Goal: Obtain resource: Download file/media

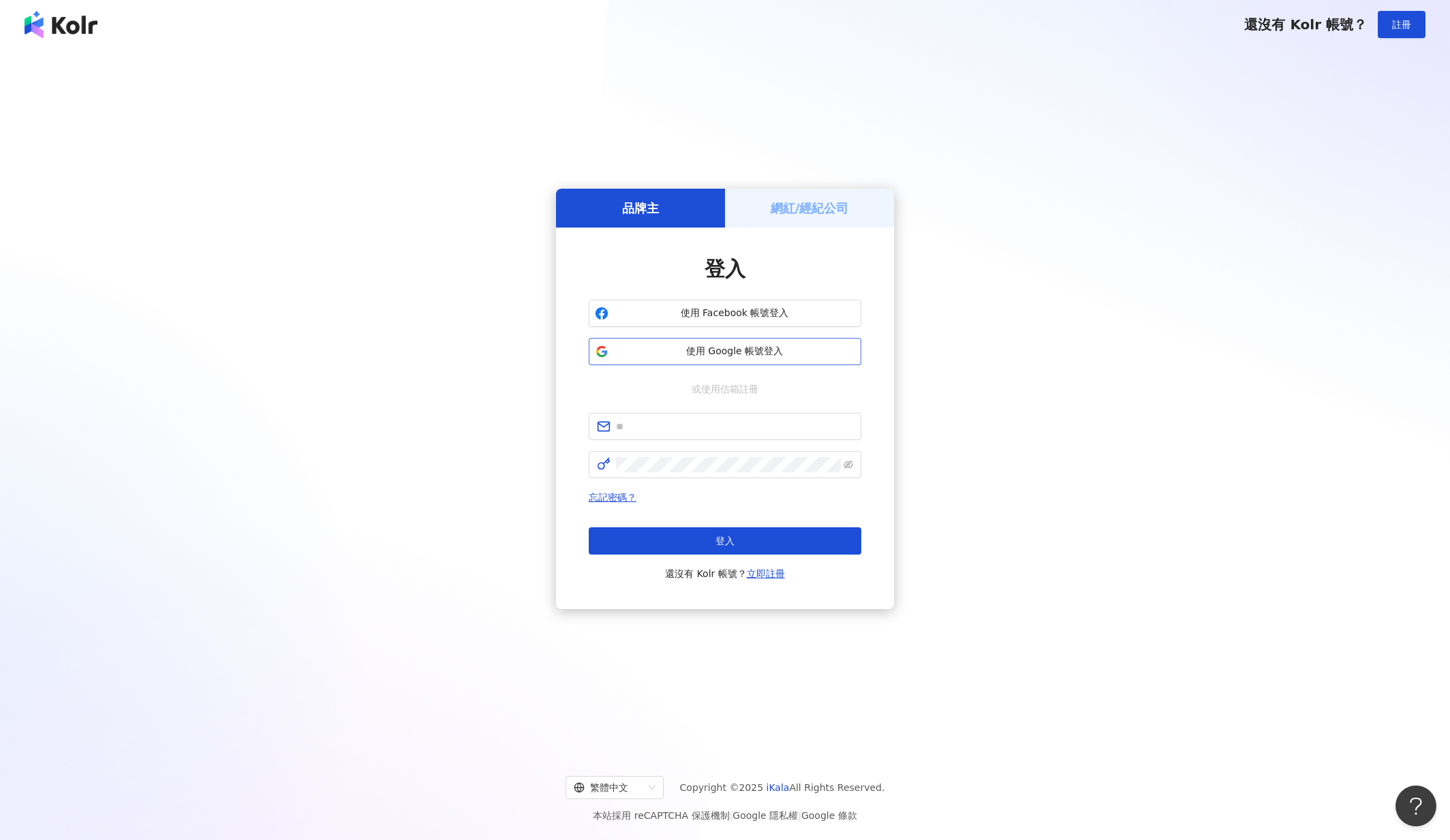
click at [704, 357] on span "使用 Google 帳號登入" at bounding box center [734, 351] width 241 height 14
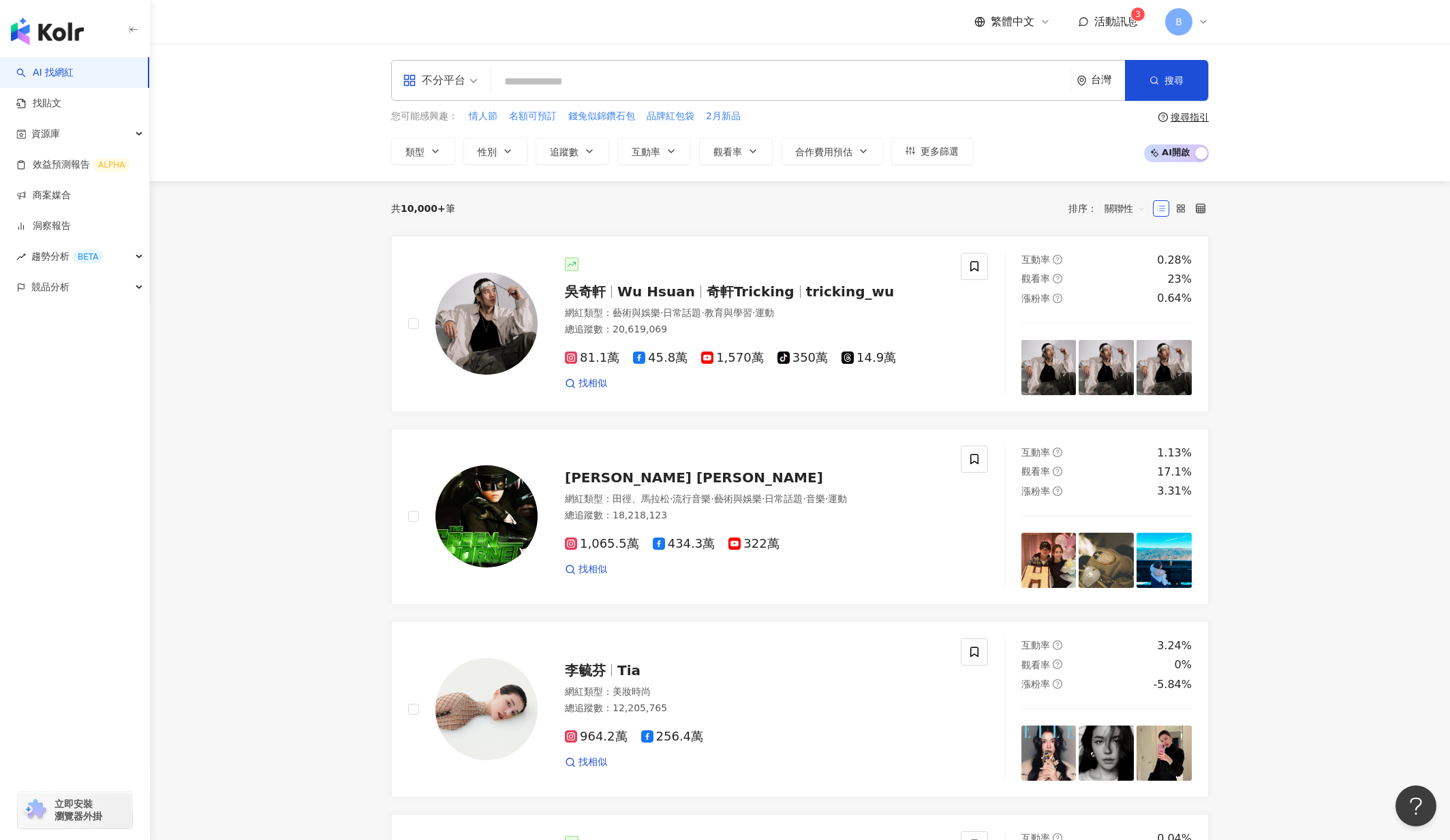
click at [1114, 16] on span "活動訊息" at bounding box center [1116, 21] width 43 height 13
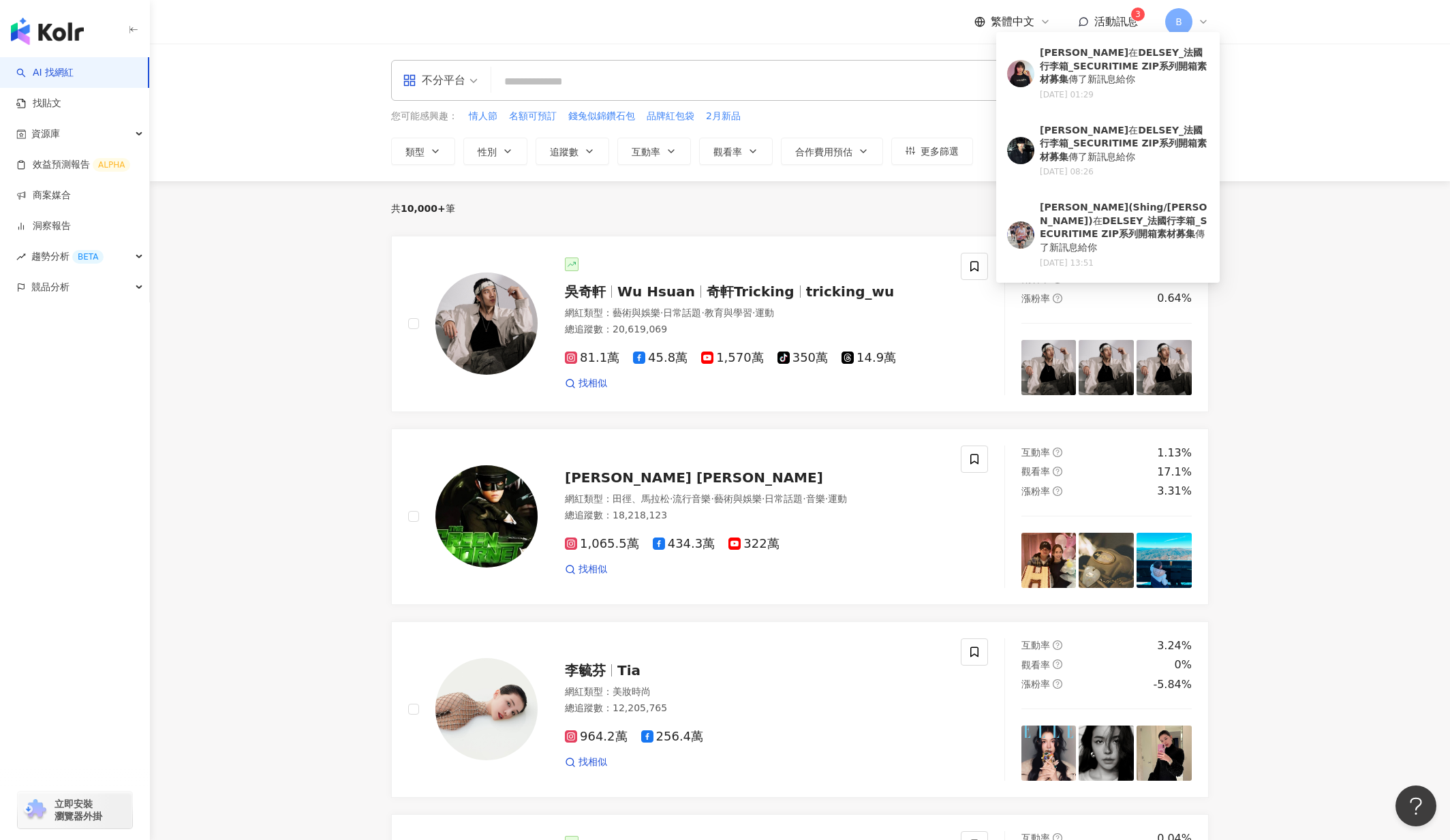
click at [1114, 16] on span "活動訊息" at bounding box center [1116, 21] width 43 height 13
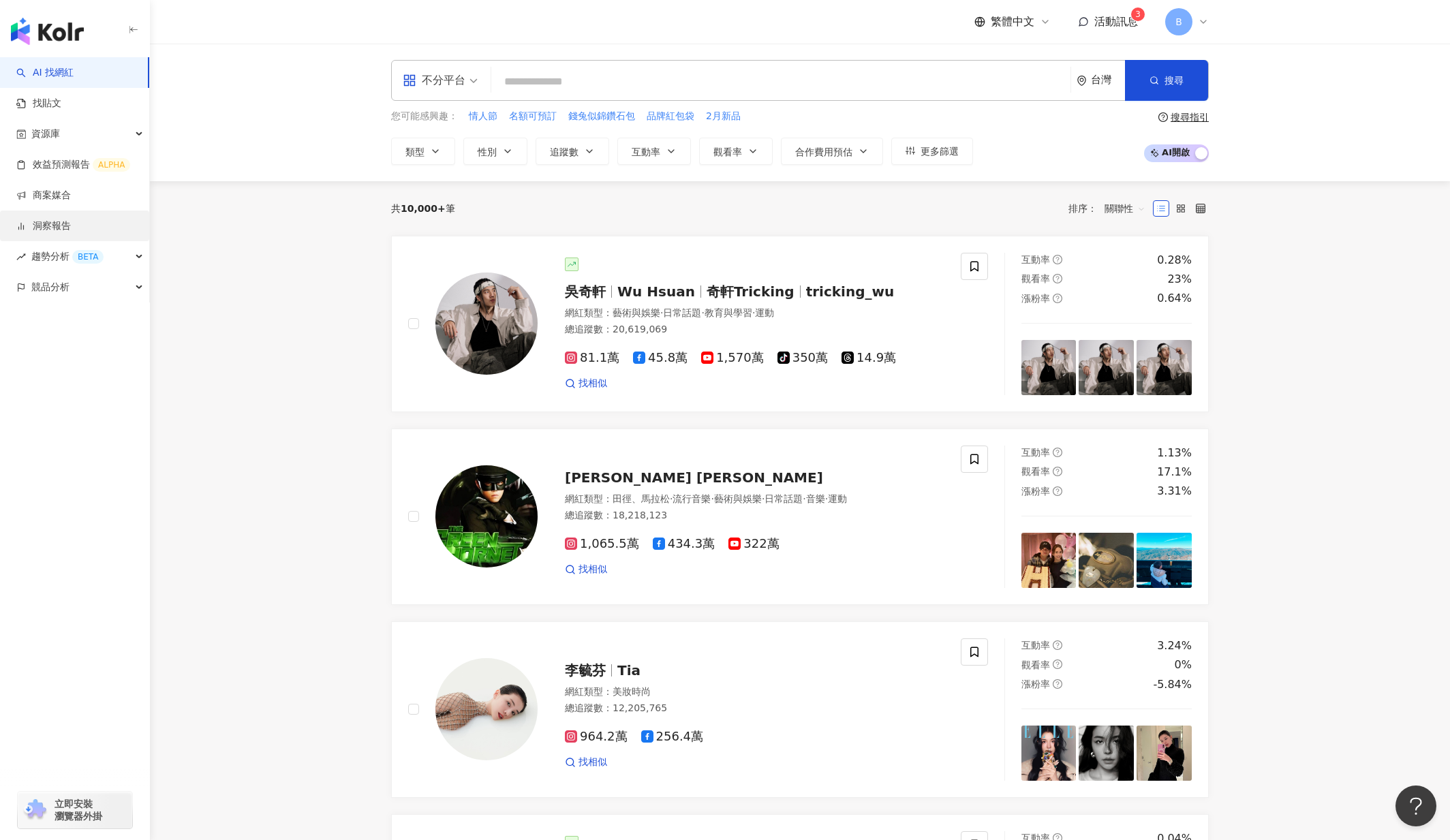
click at [65, 222] on link "洞察報告" at bounding box center [43, 226] width 54 height 14
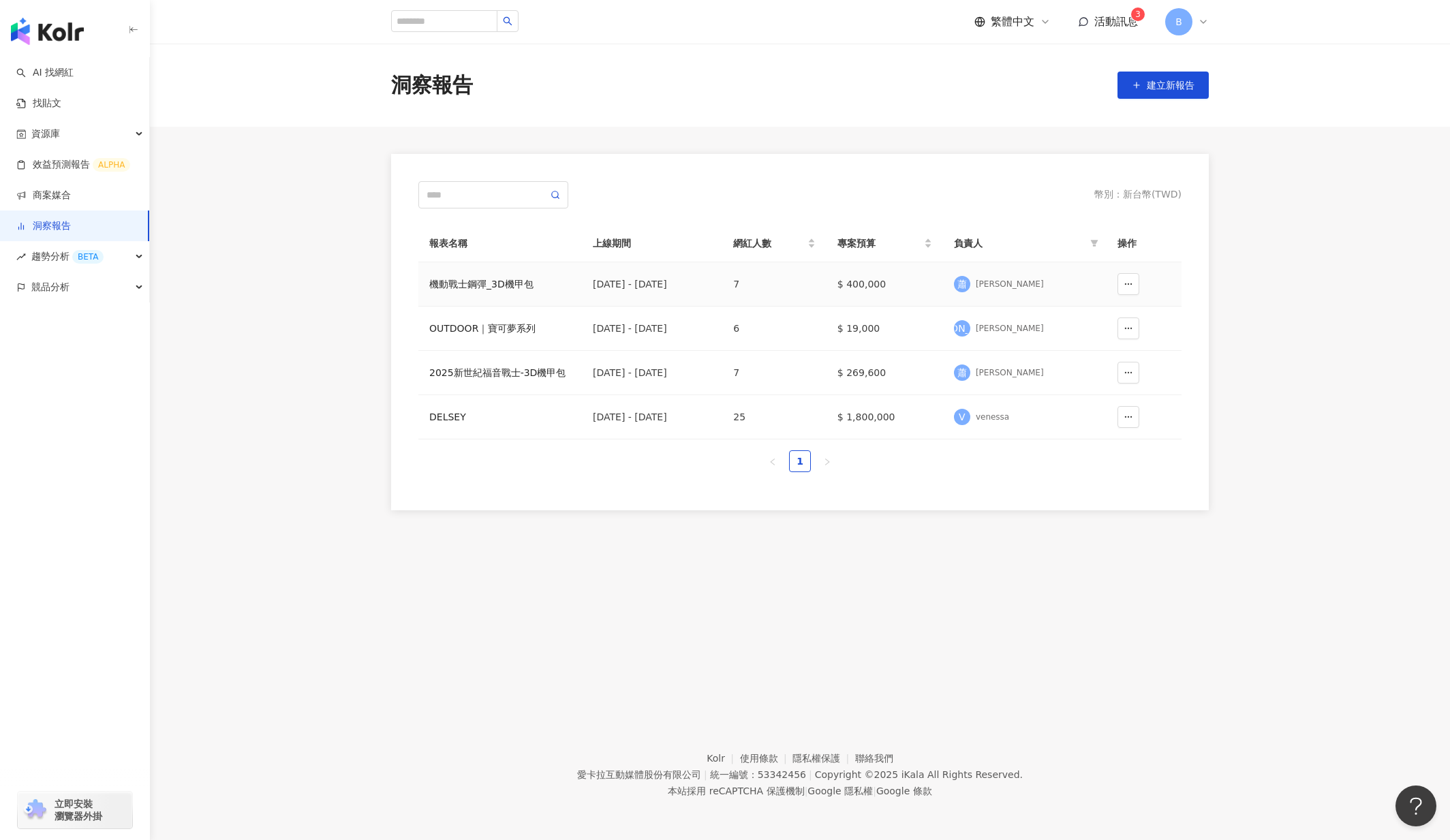
click at [802, 281] on td "7" at bounding box center [774, 284] width 104 height 44
click at [492, 287] on div "機動戰士鋼彈_3D機甲包" at bounding box center [500, 283] width 142 height 15
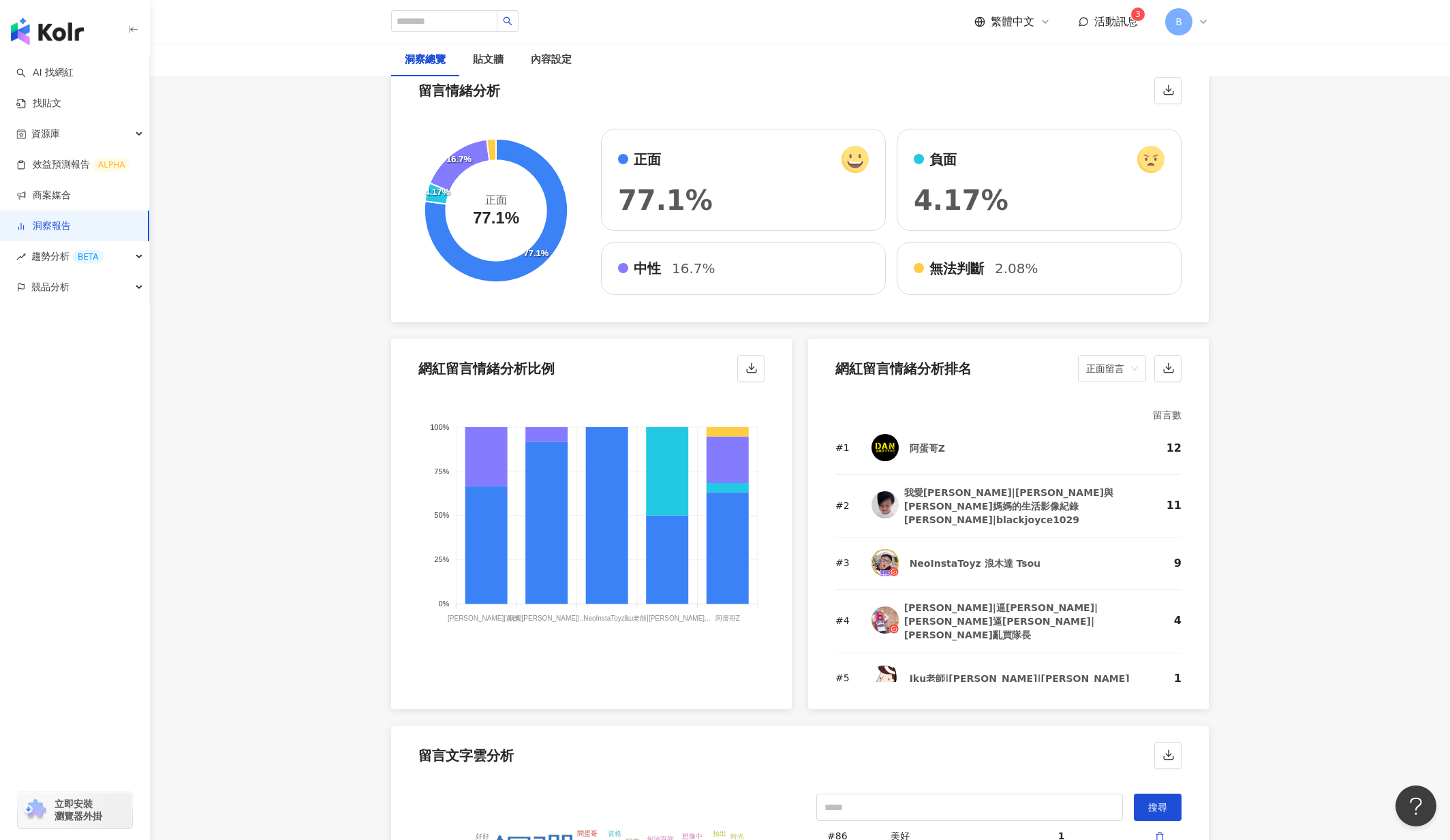
scroll to position [2384, 0]
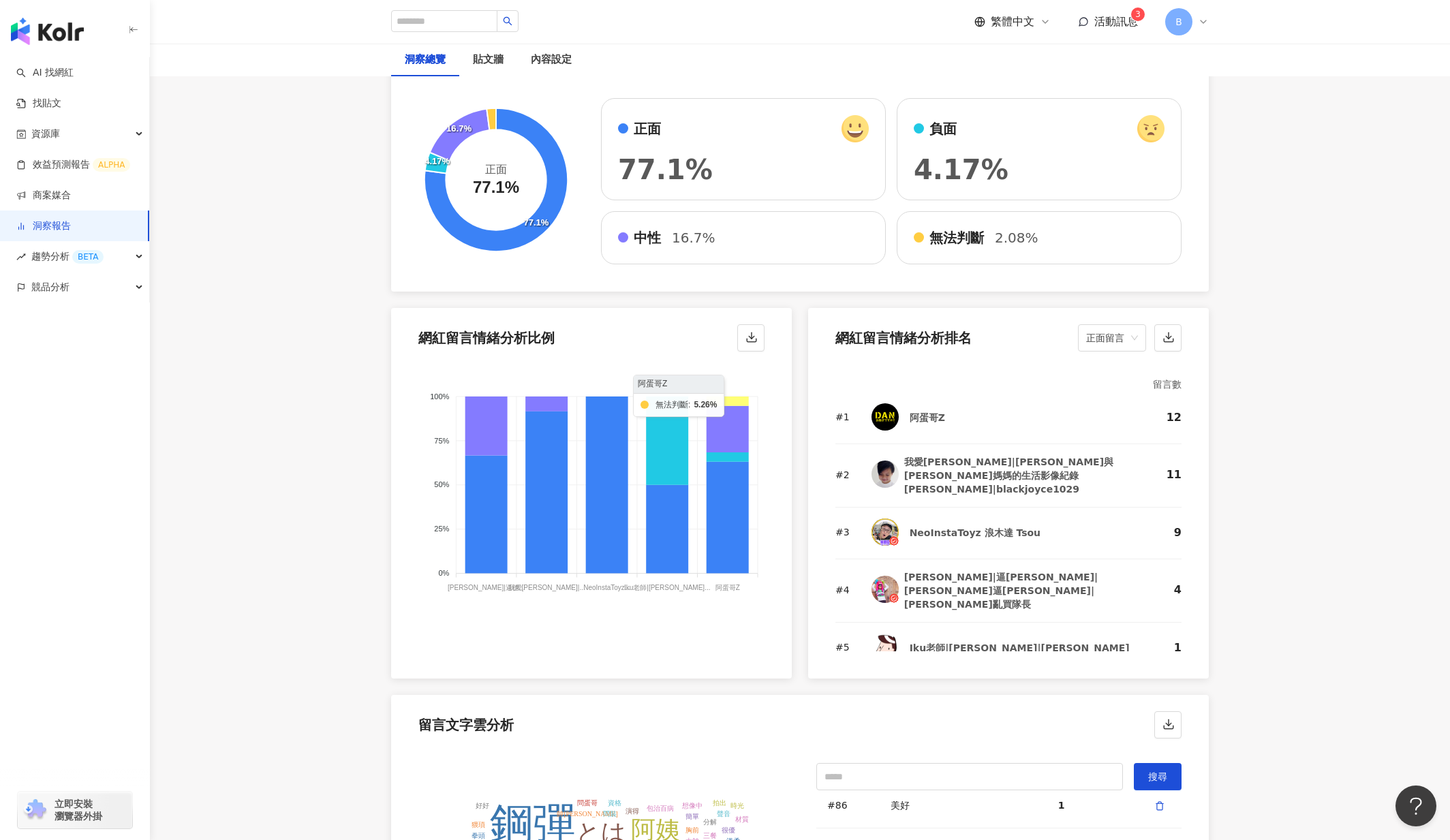
click at [742, 400] on icon at bounding box center [727, 401] width 42 height 9
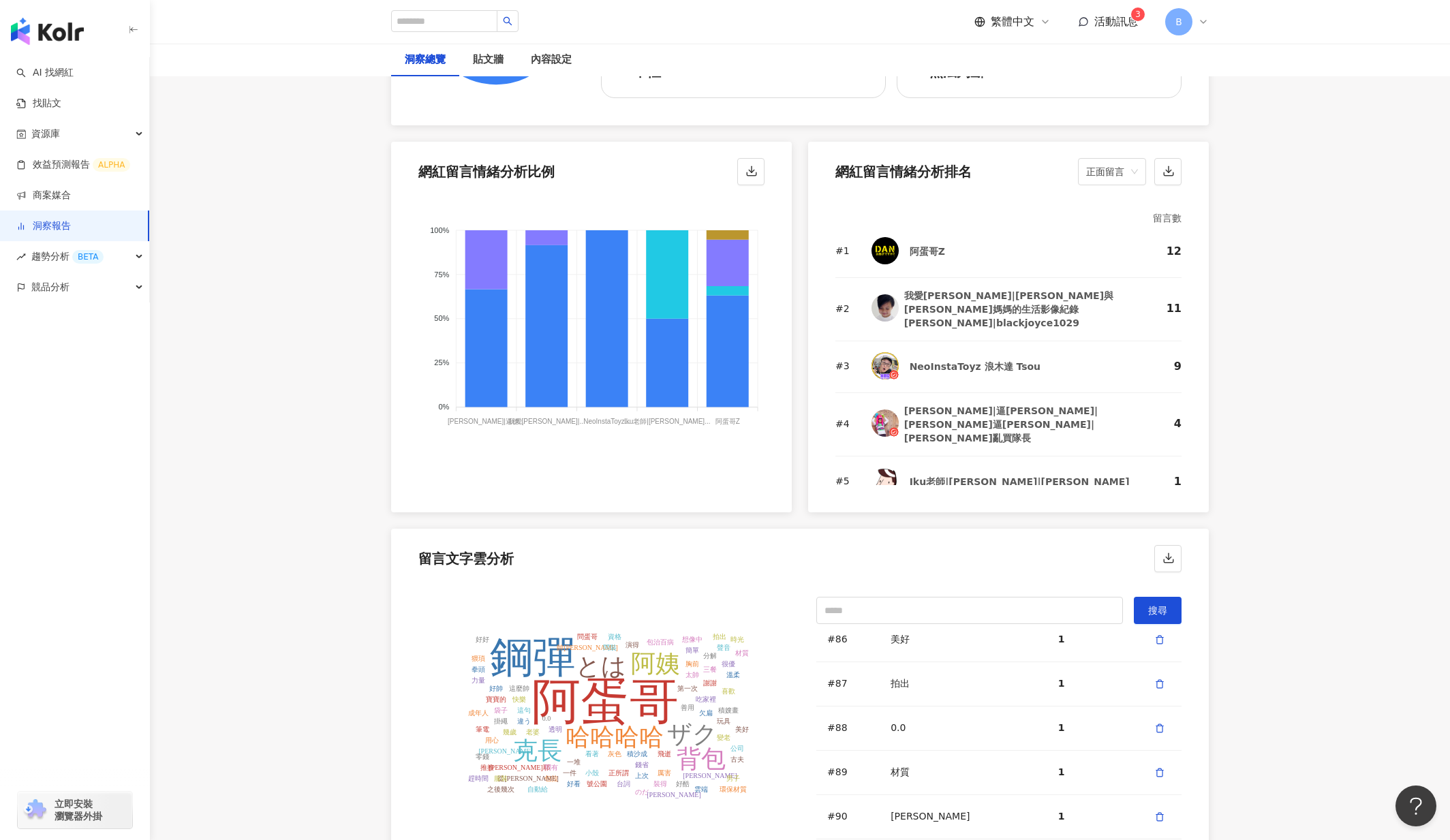
scroll to position [2452, 0]
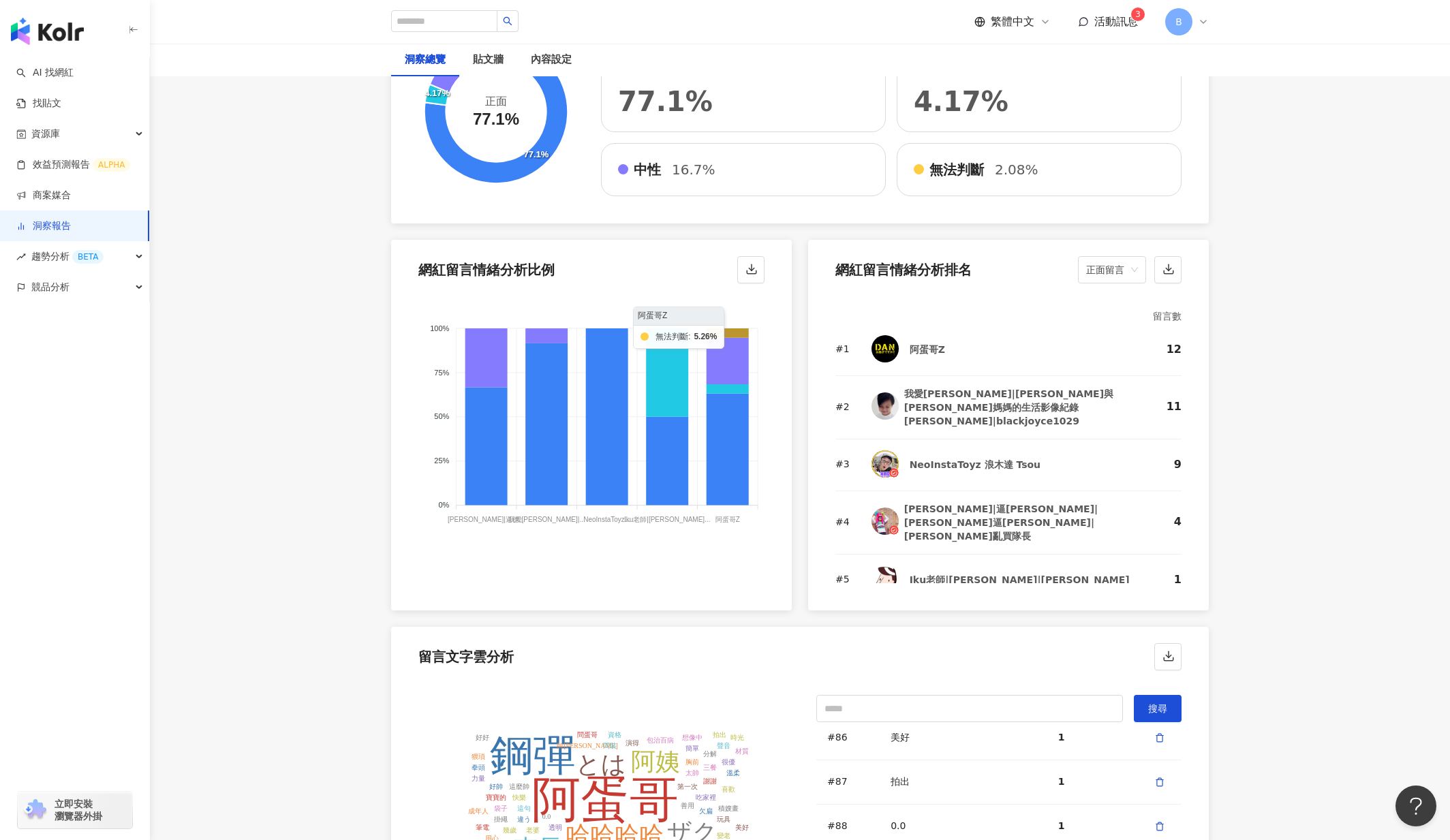
click at [741, 332] on icon at bounding box center [727, 332] width 42 height 9
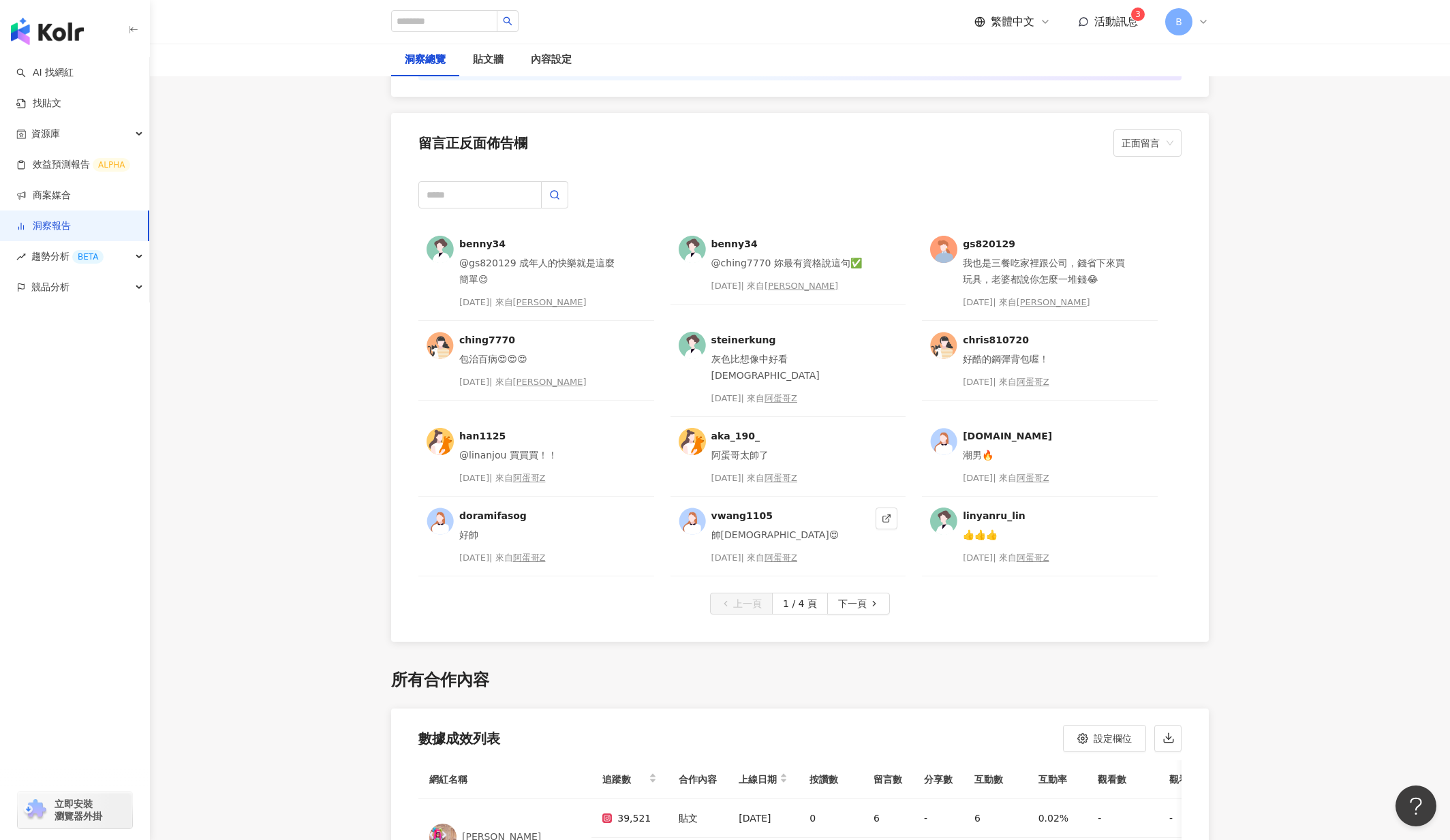
scroll to position [3338, 0]
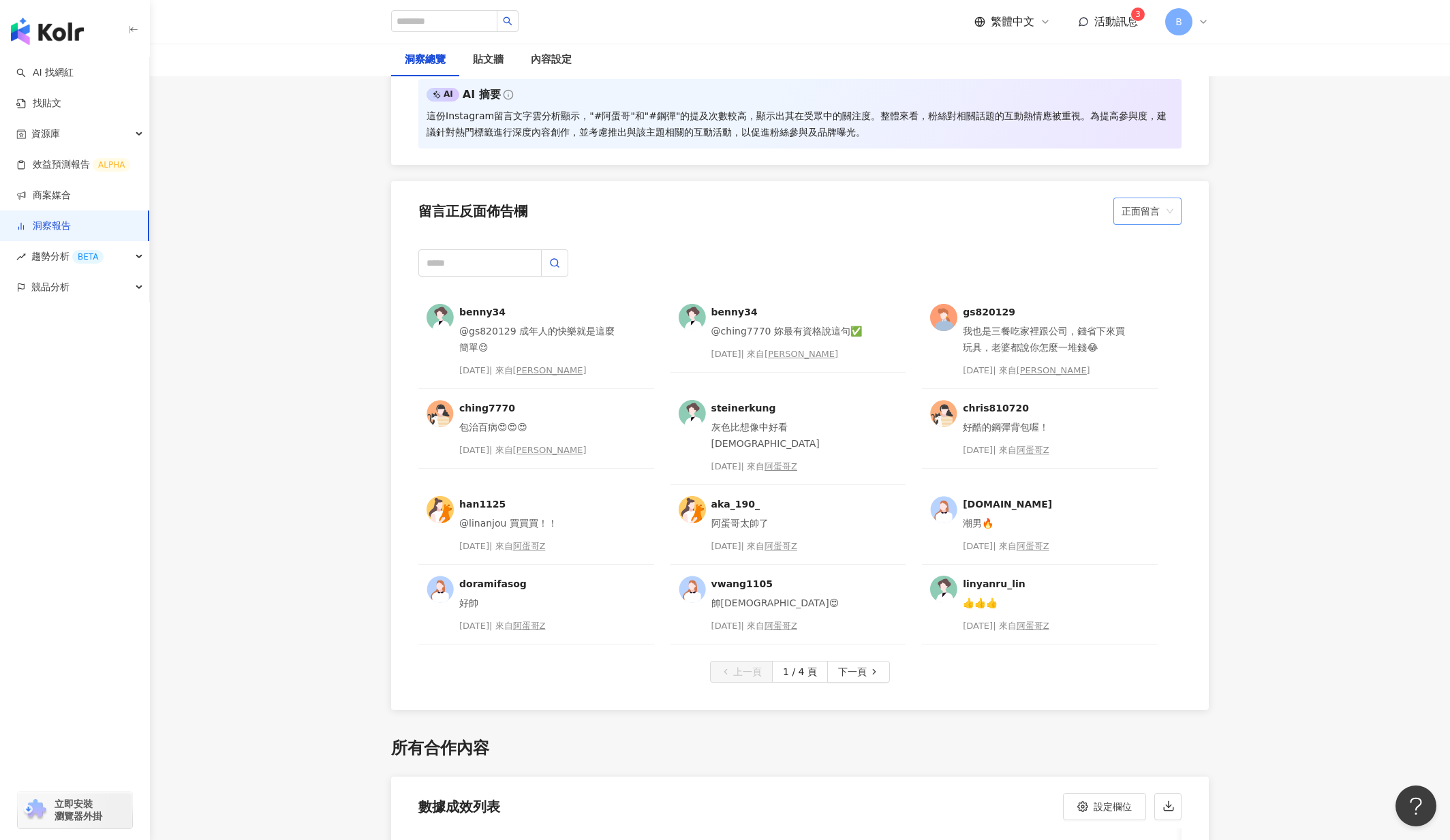
click at [1167, 206] on span "正面留言" at bounding box center [1148, 212] width 52 height 26
click at [1143, 260] on div "負面留言" at bounding box center [1148, 264] width 47 height 15
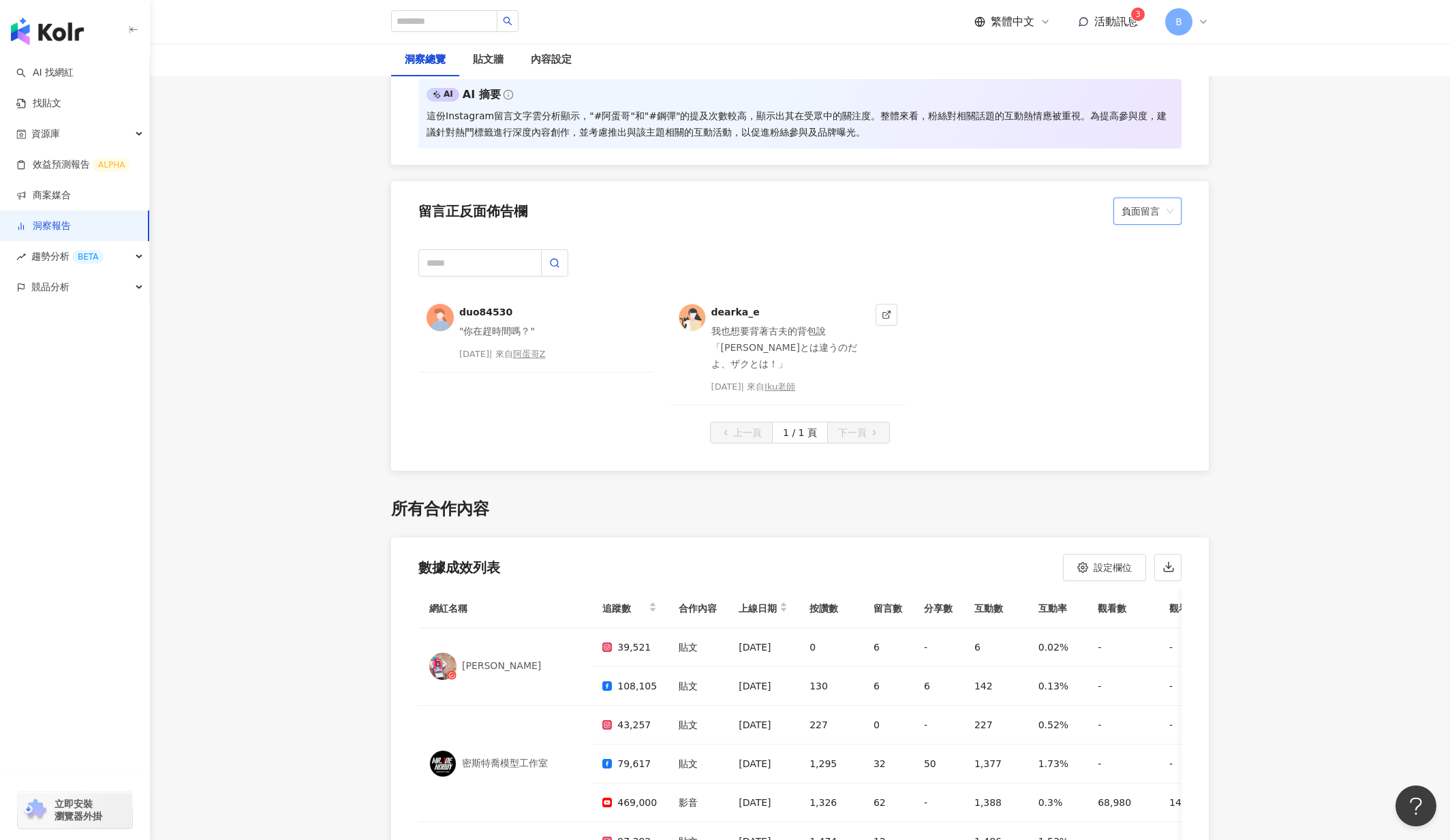
click at [805, 326] on div "我也想要背著古夫的背包說「[PERSON_NAME]とは違うのだよ、ザクとは！」" at bounding box center [791, 347] width 160 height 49
click at [1169, 211] on span "負面留言" at bounding box center [1148, 212] width 52 height 26
click at [1154, 287] on div "中性留言" at bounding box center [1148, 287] width 47 height 15
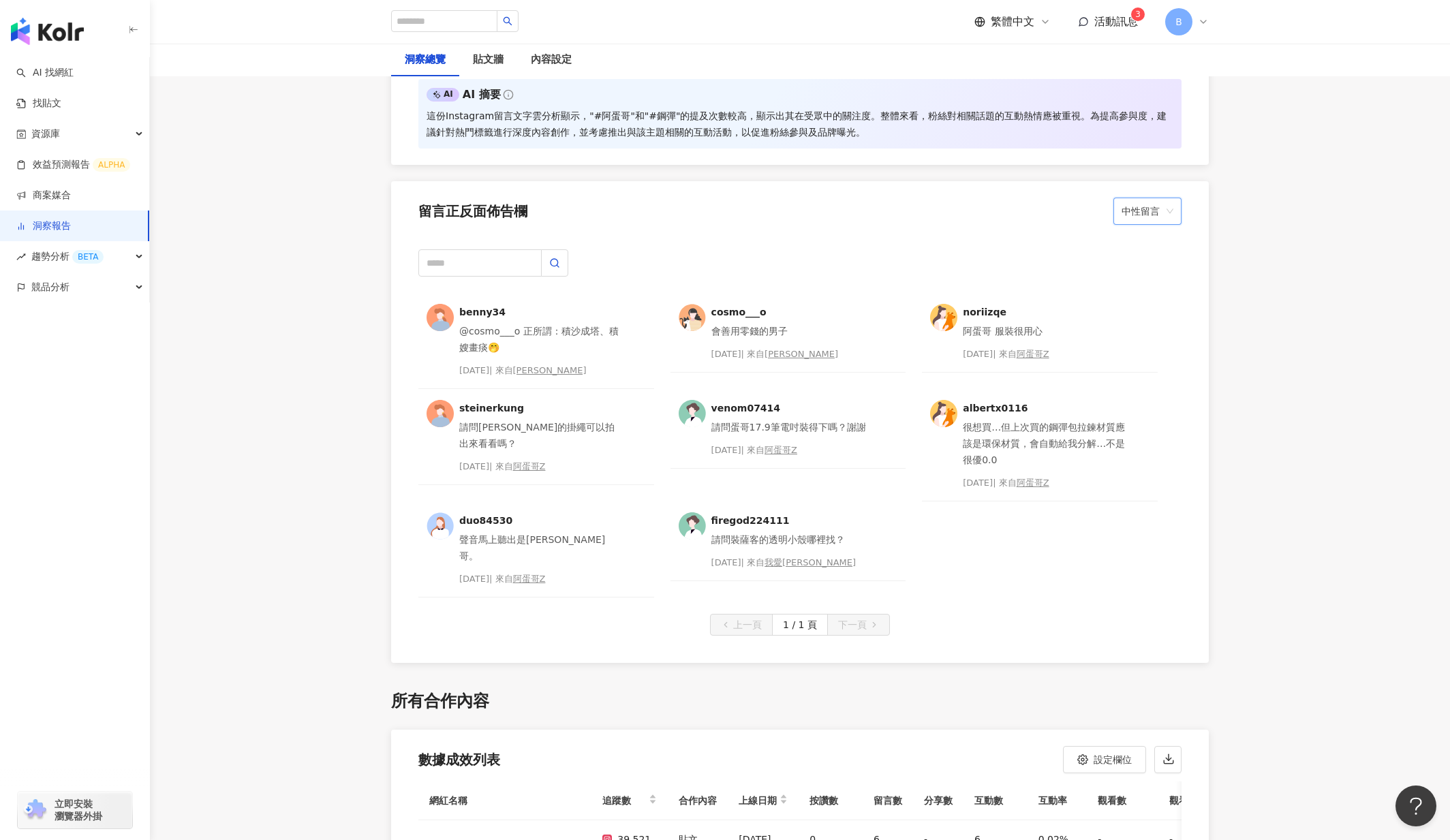
click at [1163, 210] on span "中性留言" at bounding box center [1148, 212] width 52 height 26
click at [1140, 309] on div "無法判斷" at bounding box center [1148, 311] width 47 height 15
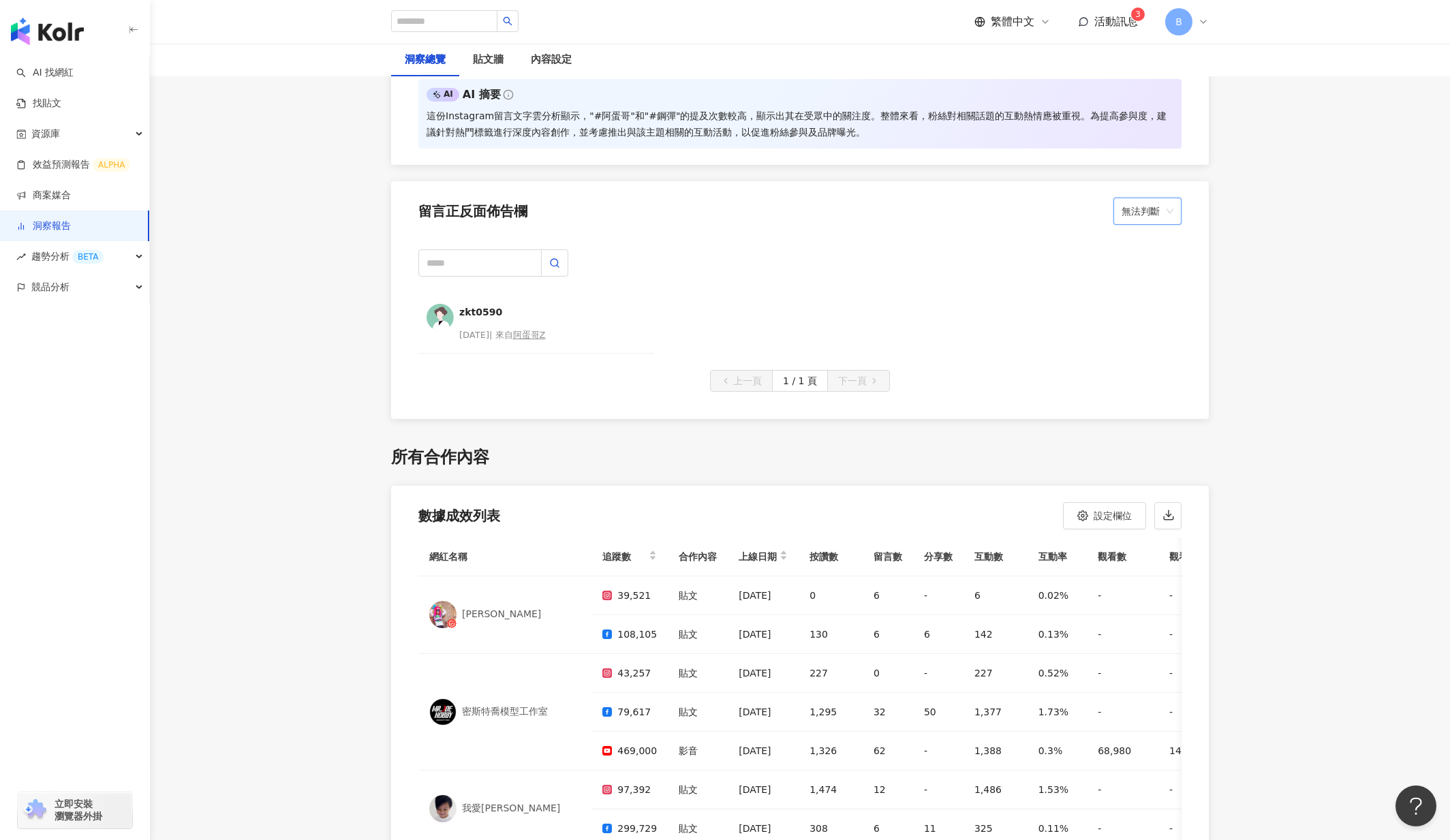
click at [1143, 221] on span "無法判斷" at bounding box center [1148, 212] width 52 height 26
click at [1152, 286] on div "中性留言" at bounding box center [1148, 287] width 47 height 15
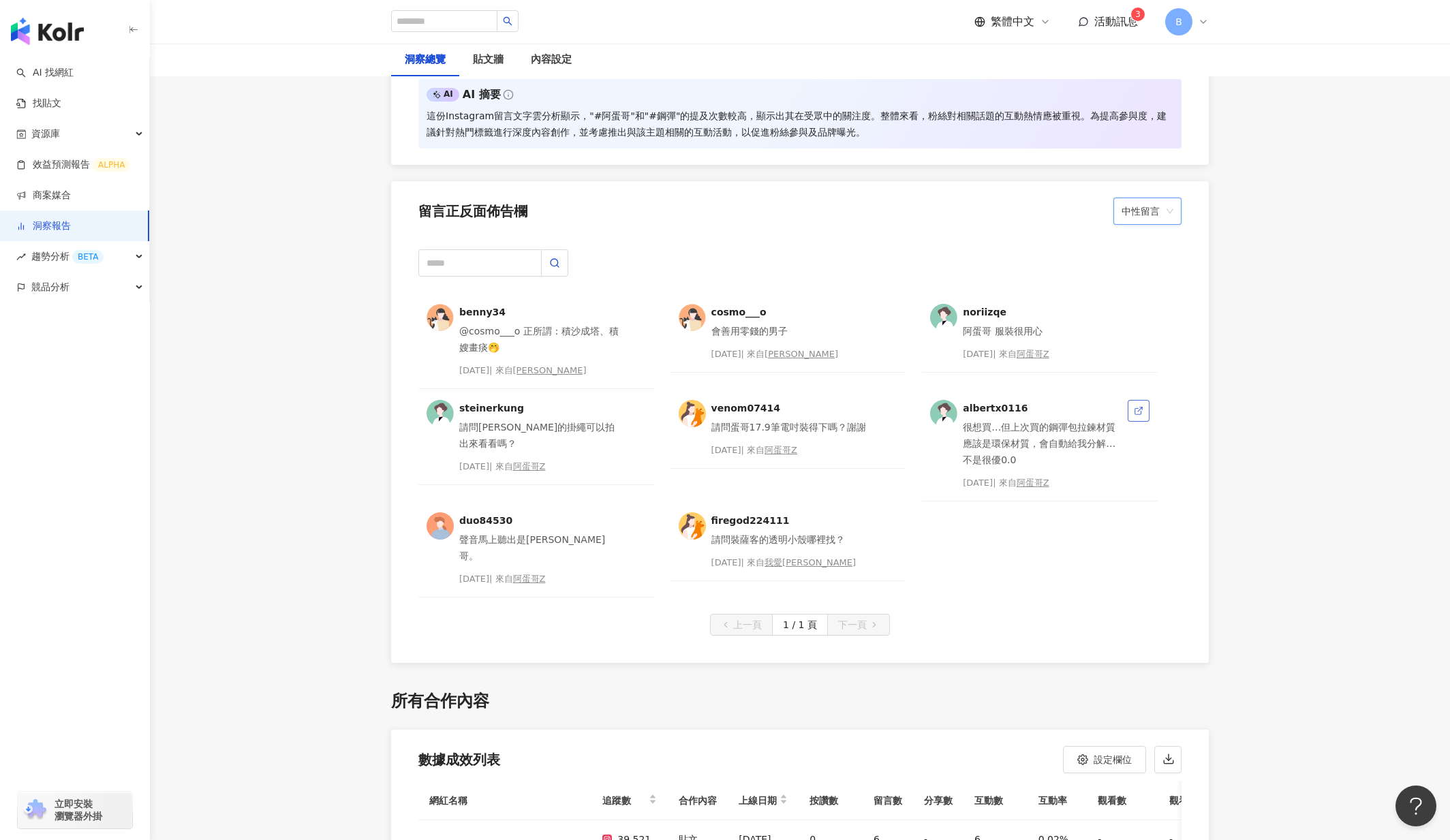
click at [1144, 414] on link at bounding box center [1138, 410] width 22 height 22
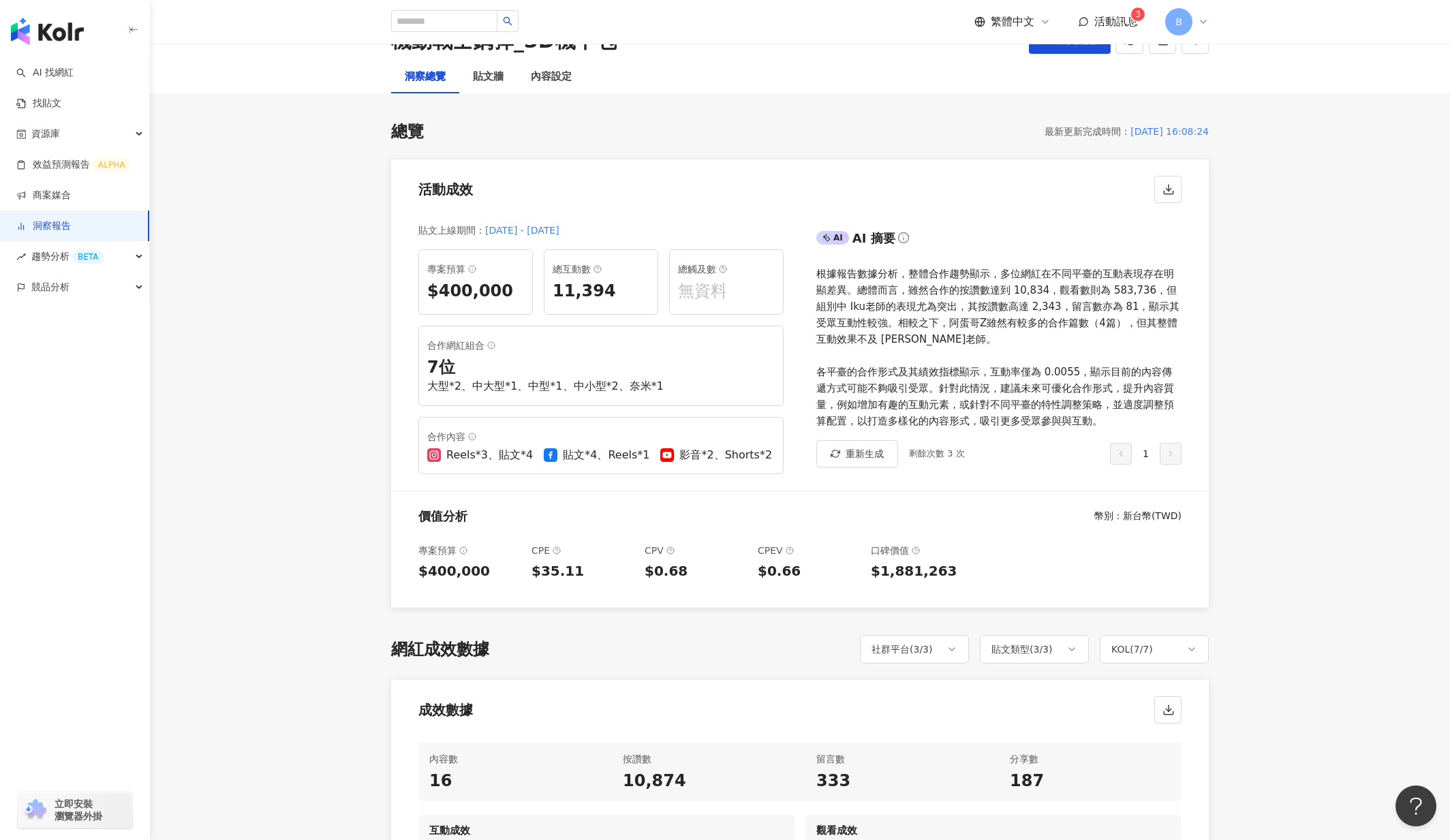
scroll to position [0, 0]
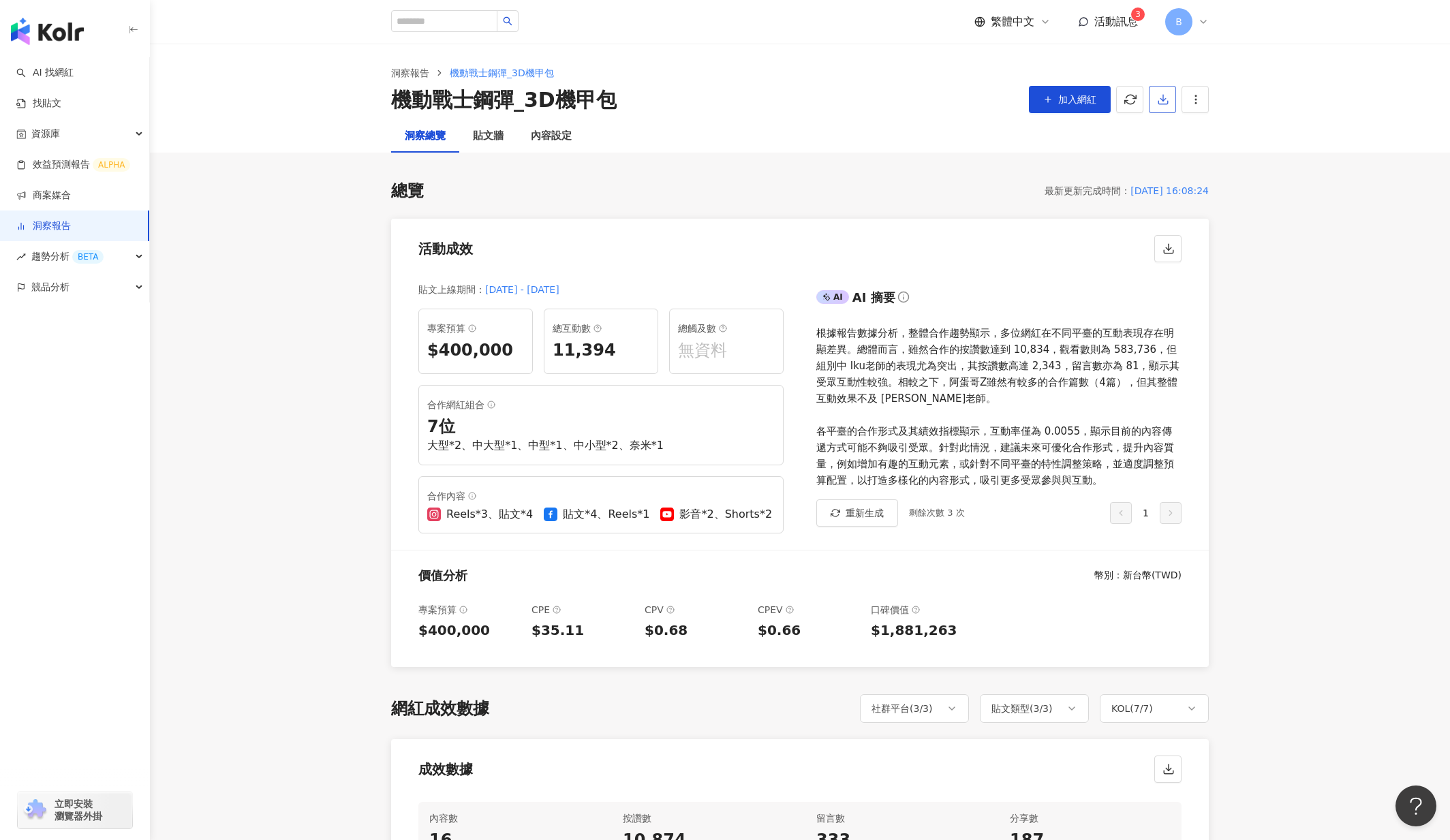
click at [1168, 98] on icon "button" at bounding box center [1163, 99] width 12 height 12
click at [1170, 134] on span "匯出 PPT" at bounding box center [1183, 131] width 47 height 15
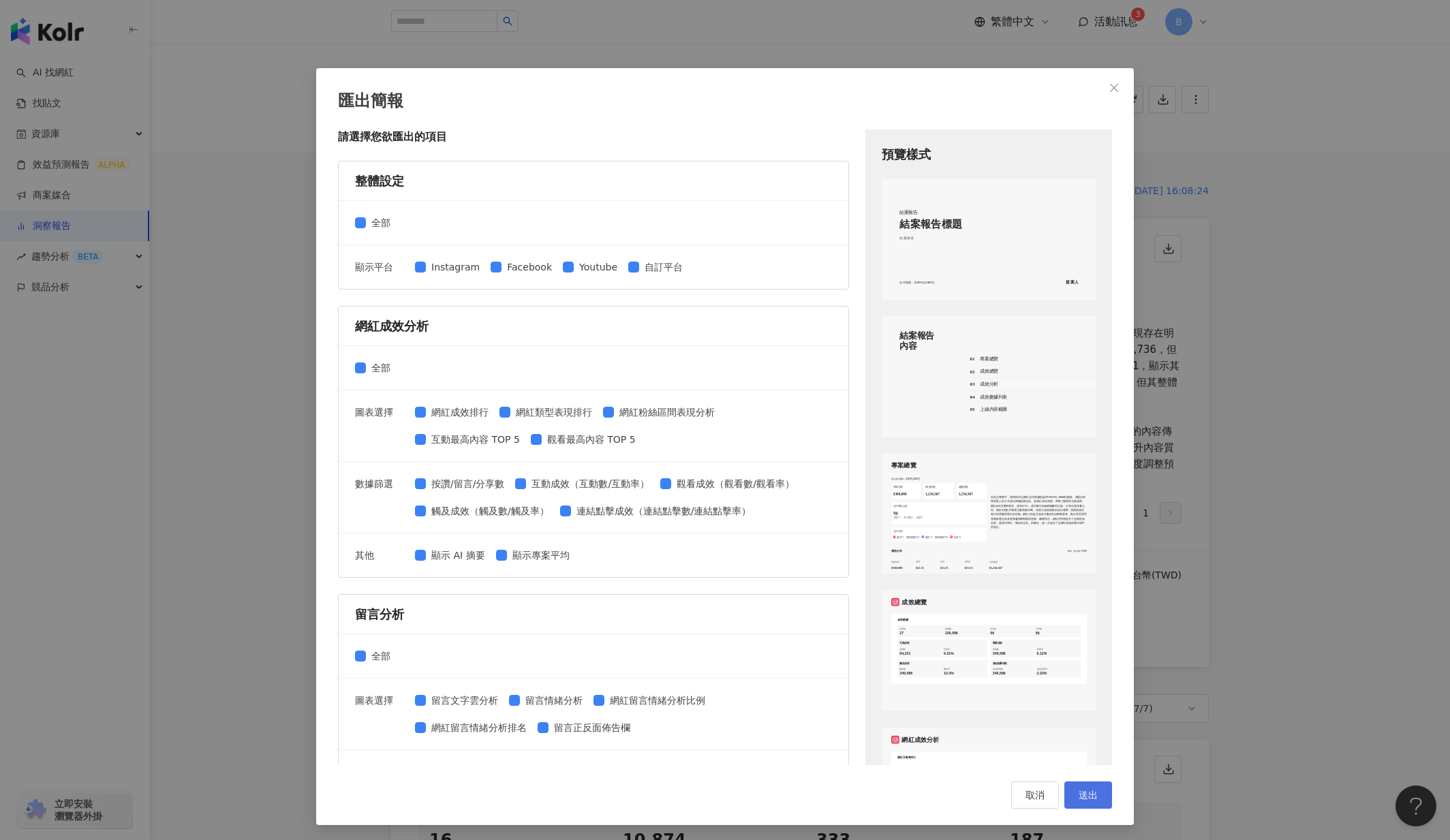
click at [1090, 793] on span "送出" at bounding box center [1088, 794] width 19 height 11
click at [1089, 799] on span "送出" at bounding box center [1088, 794] width 19 height 11
click at [1115, 82] on span "Close" at bounding box center [1114, 87] width 28 height 11
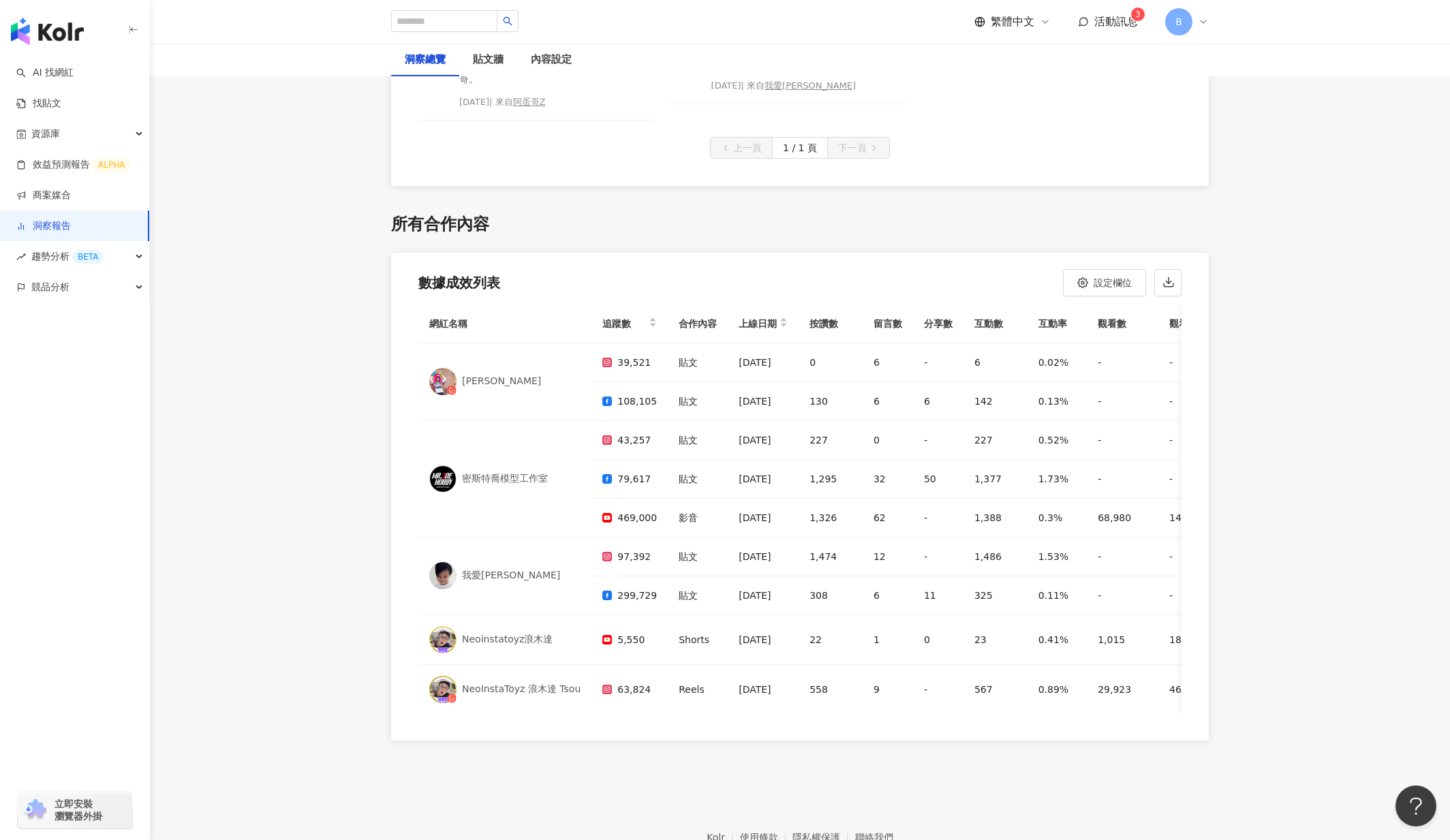
scroll to position [3876, 0]
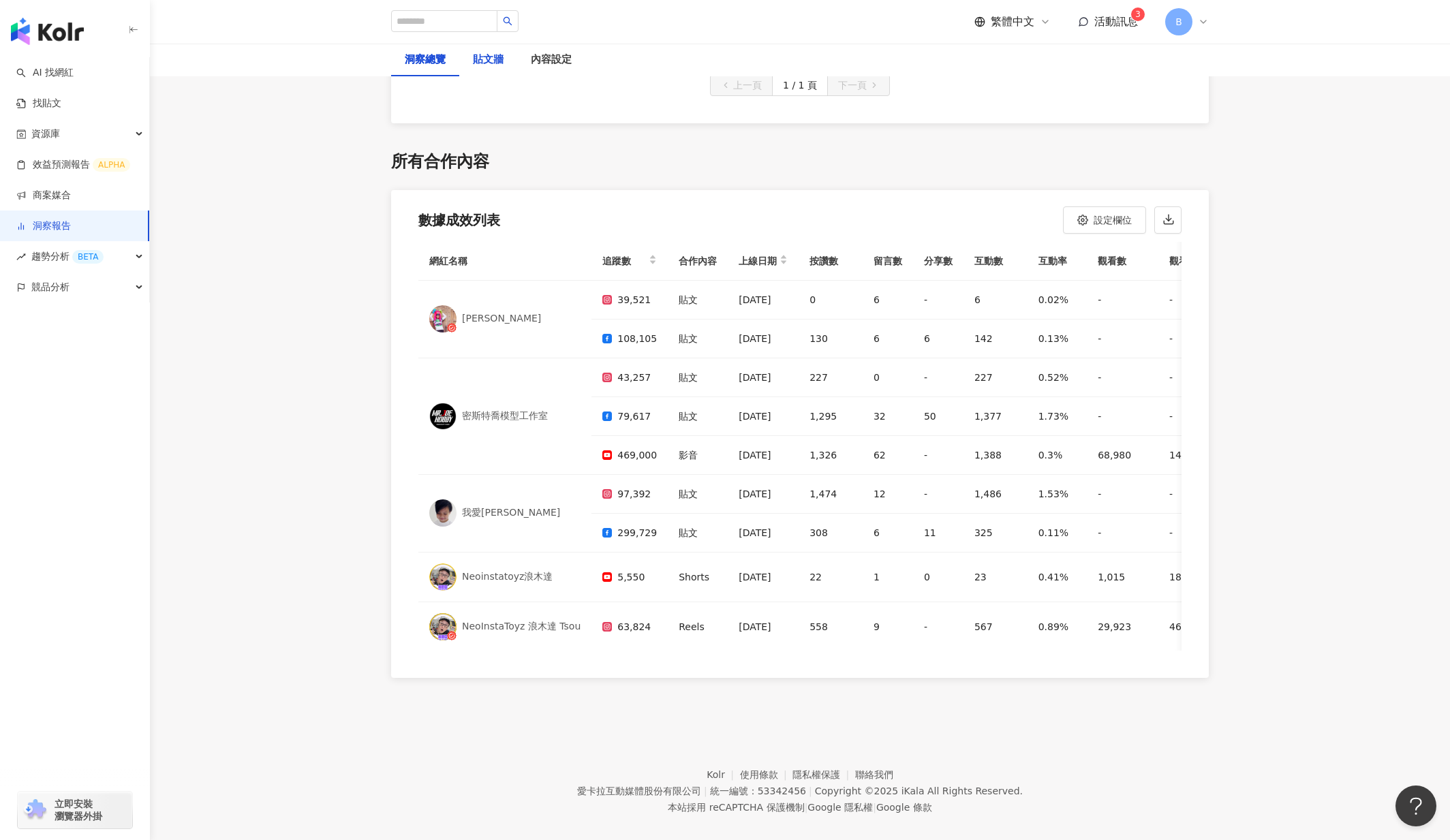
click at [483, 62] on div "貼文牆" at bounding box center [489, 60] width 31 height 16
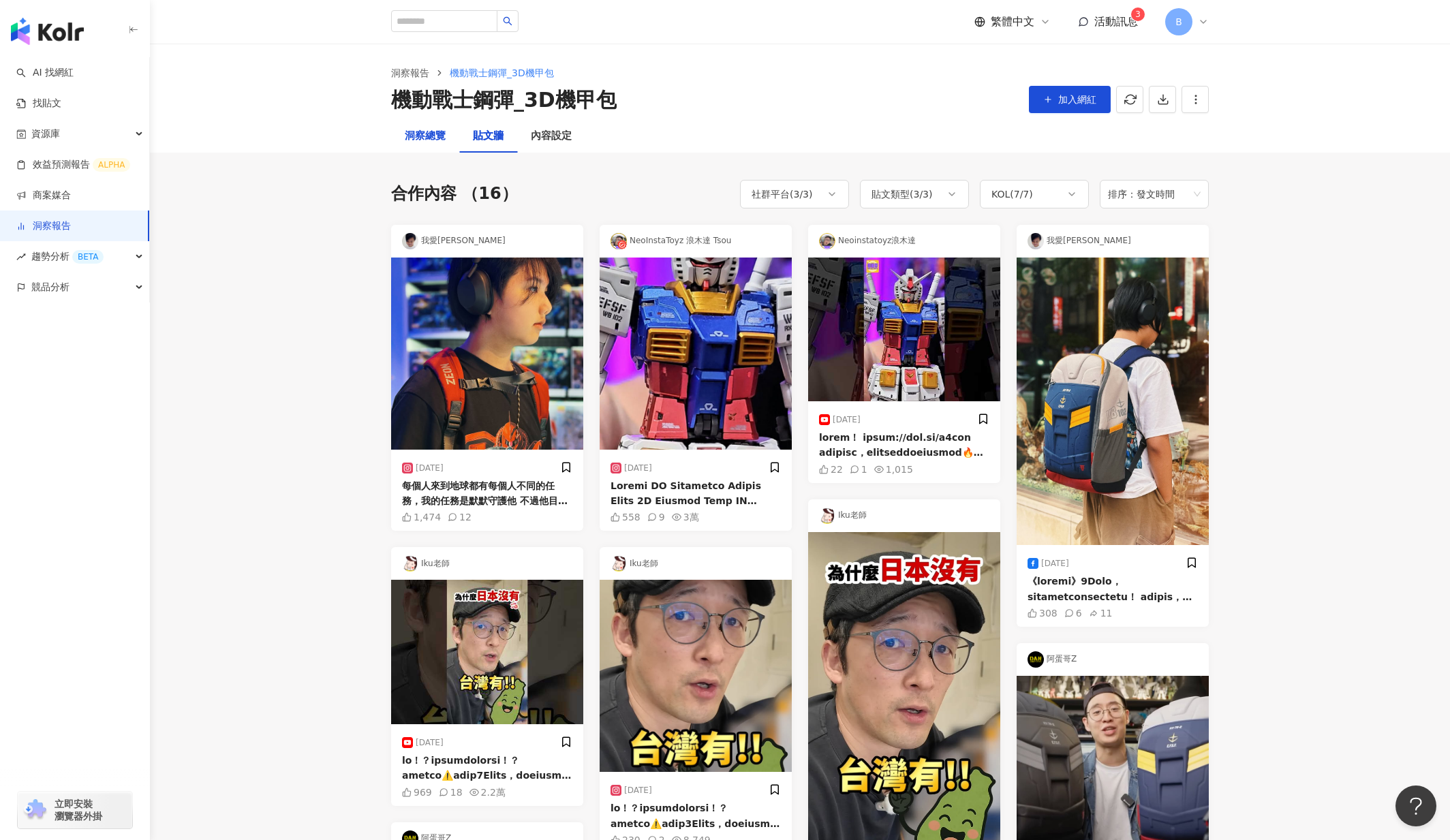
click at [422, 136] on div "洞察總覽" at bounding box center [425, 136] width 41 height 16
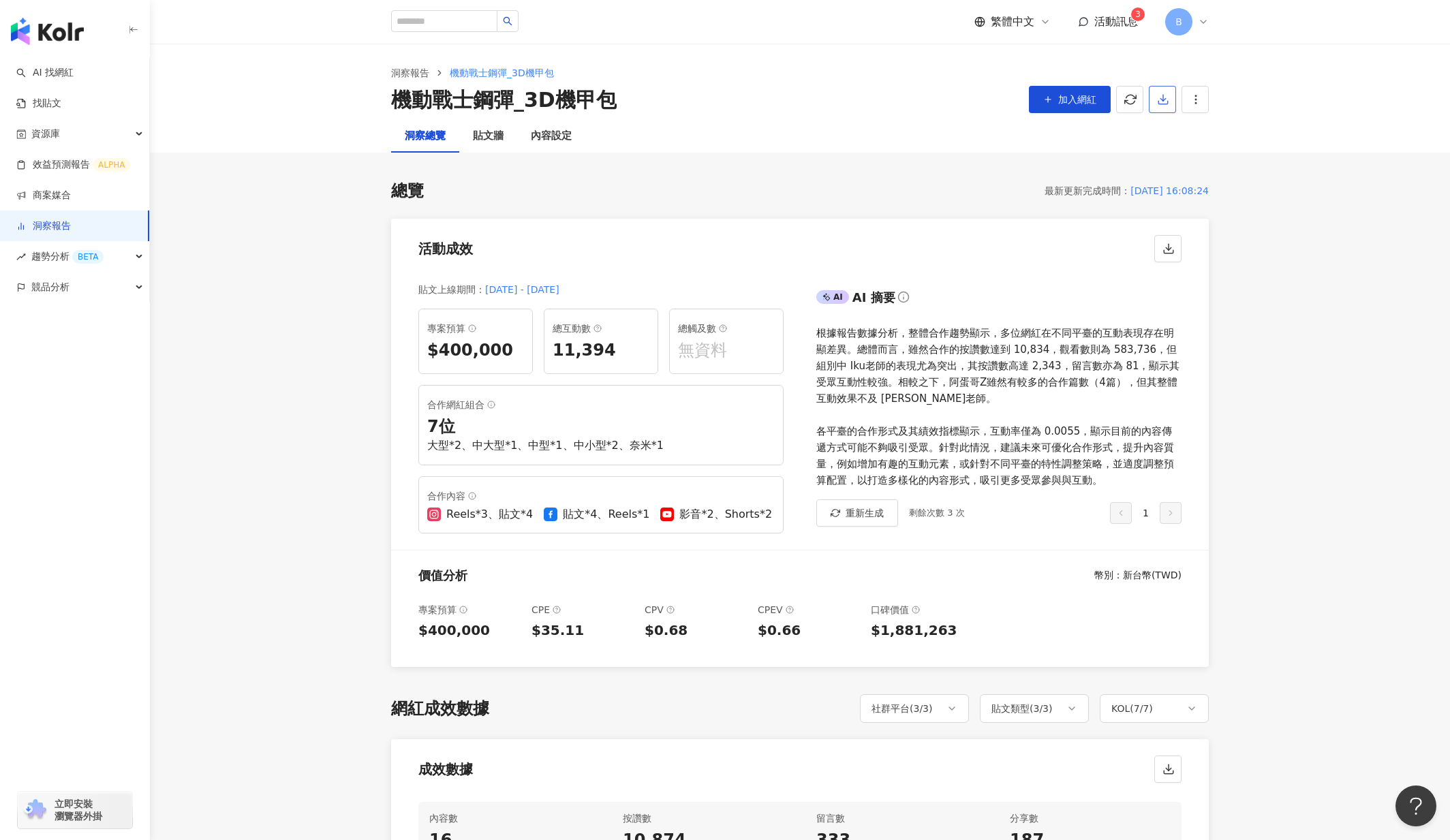
click at [1170, 103] on button "button" at bounding box center [1162, 99] width 28 height 28
click at [1170, 137] on span "匯出 PPT" at bounding box center [1183, 131] width 47 height 15
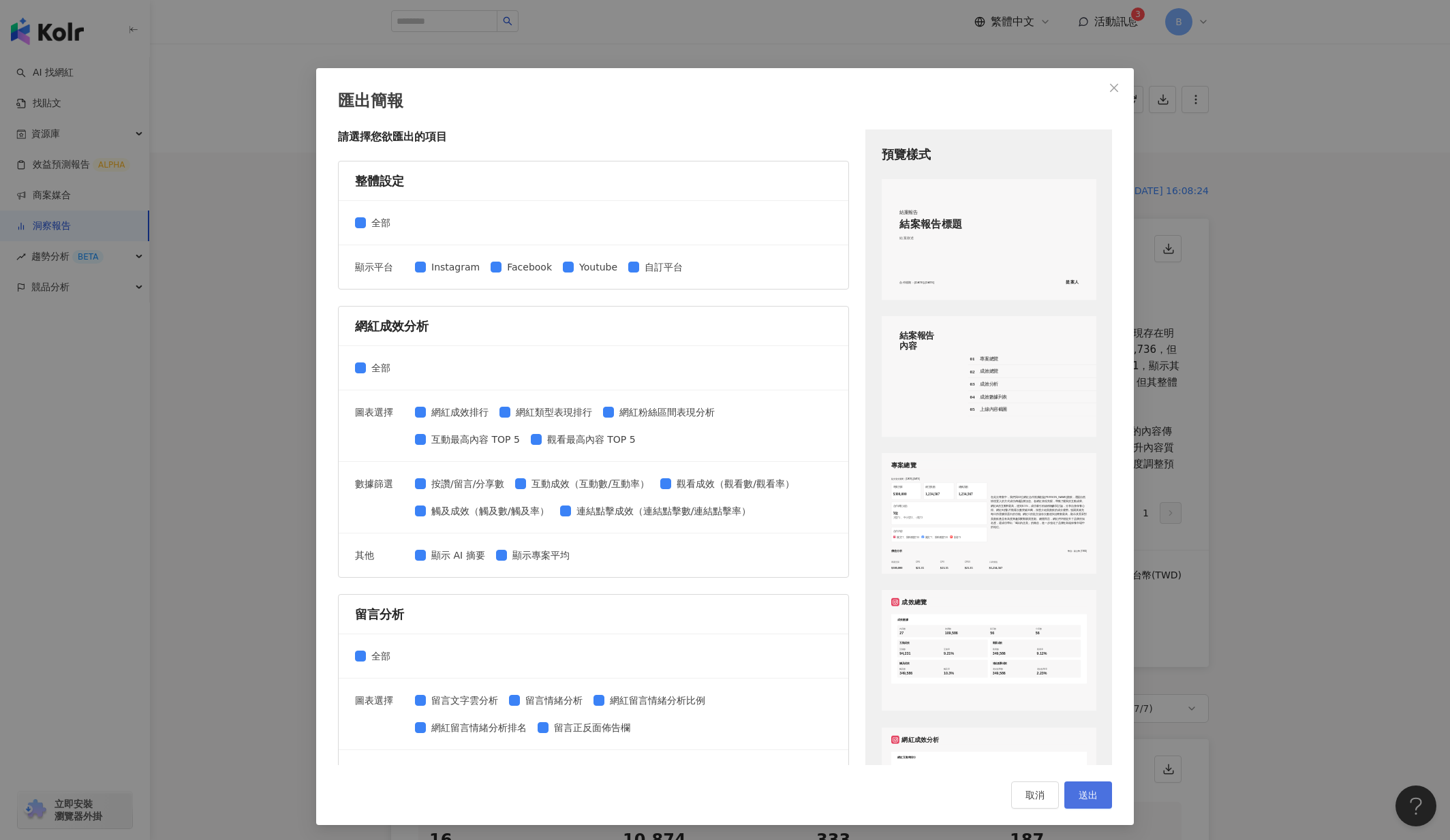
click at [1105, 794] on button "送出" at bounding box center [1087, 795] width 47 height 28
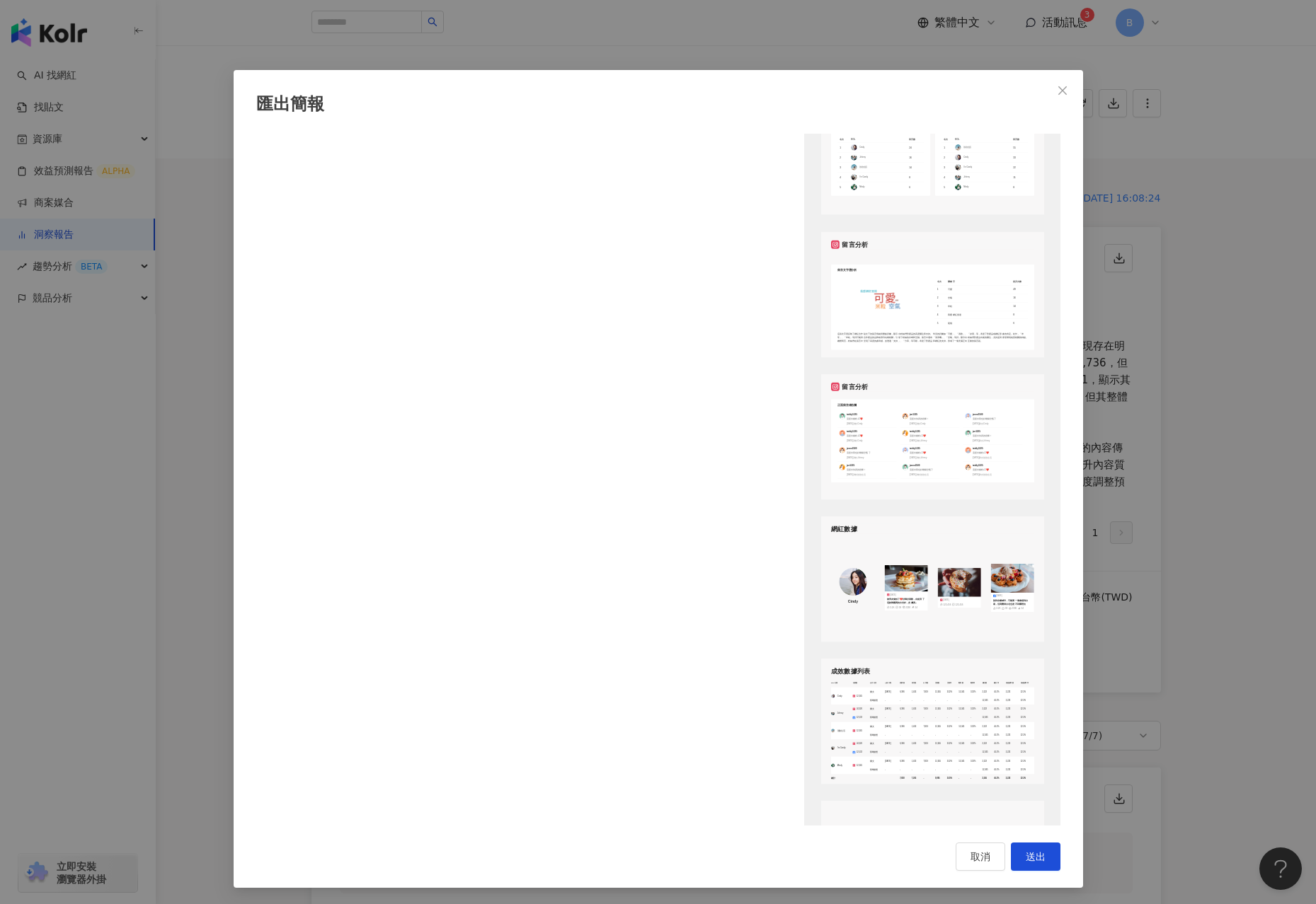
scroll to position [1495, 0]
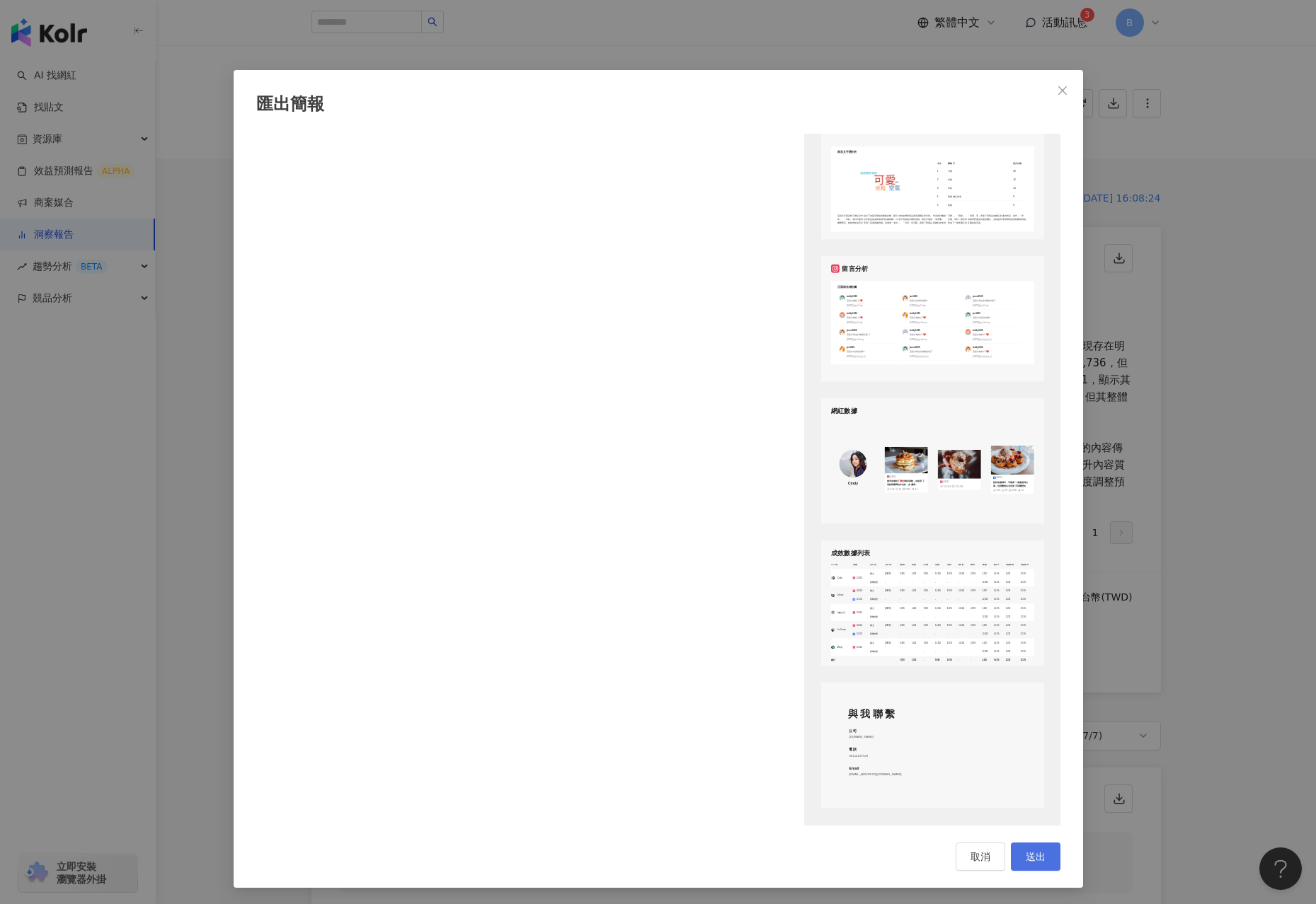
click at [1041, 864] on button "送出" at bounding box center [1035, 857] width 49 height 29
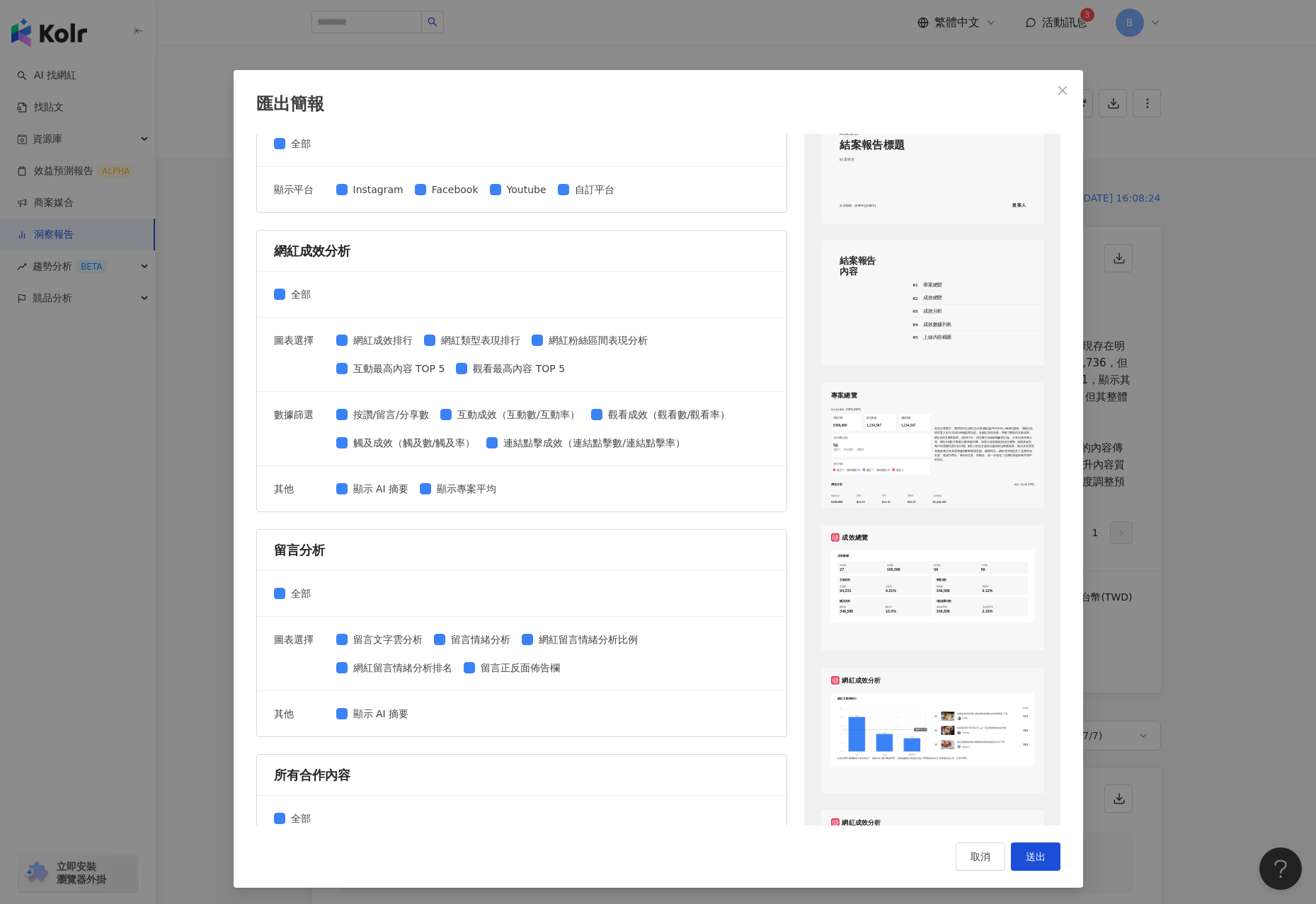
scroll to position [0, 0]
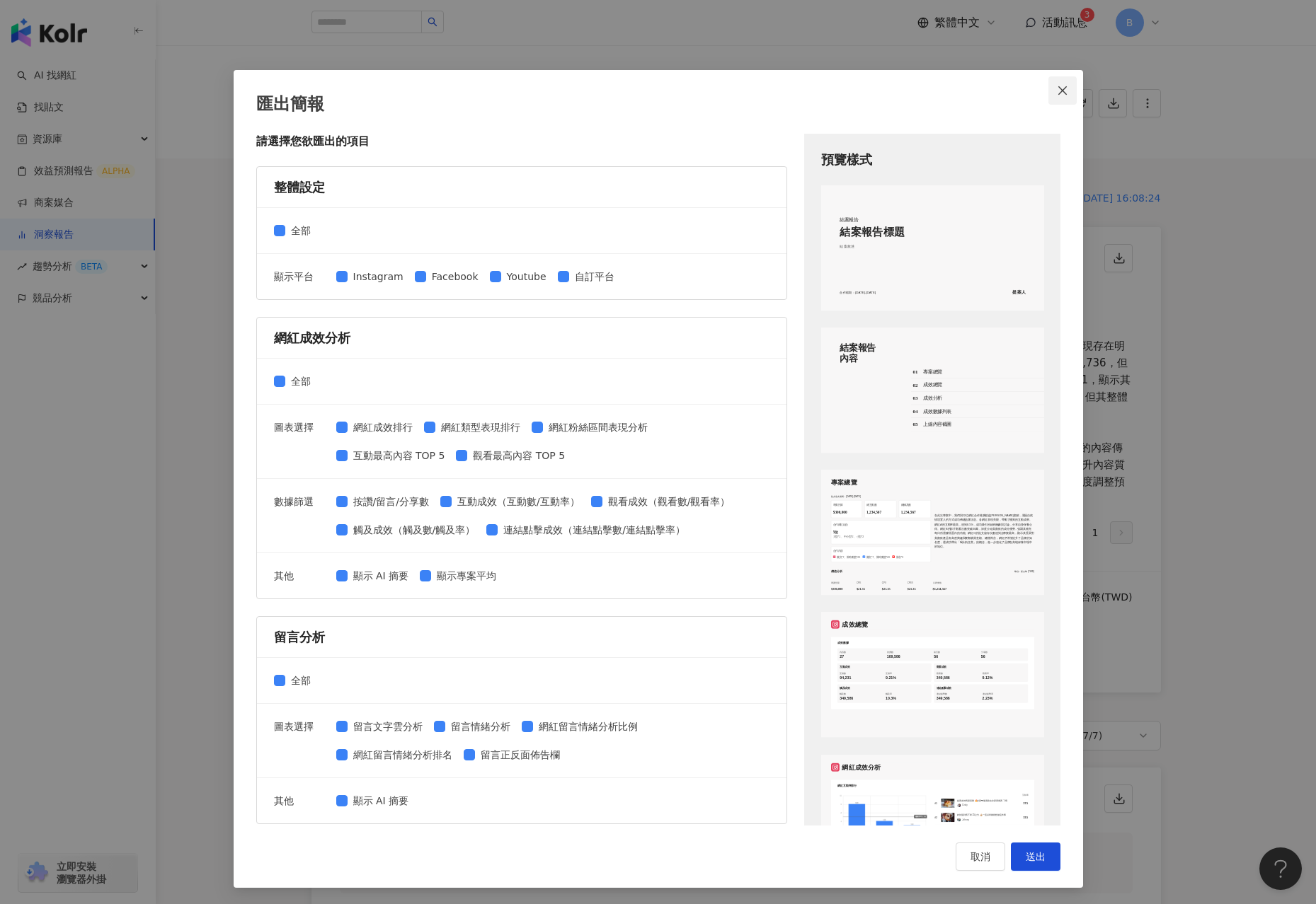
click at [1055, 80] on button "Close" at bounding box center [1062, 91] width 29 height 29
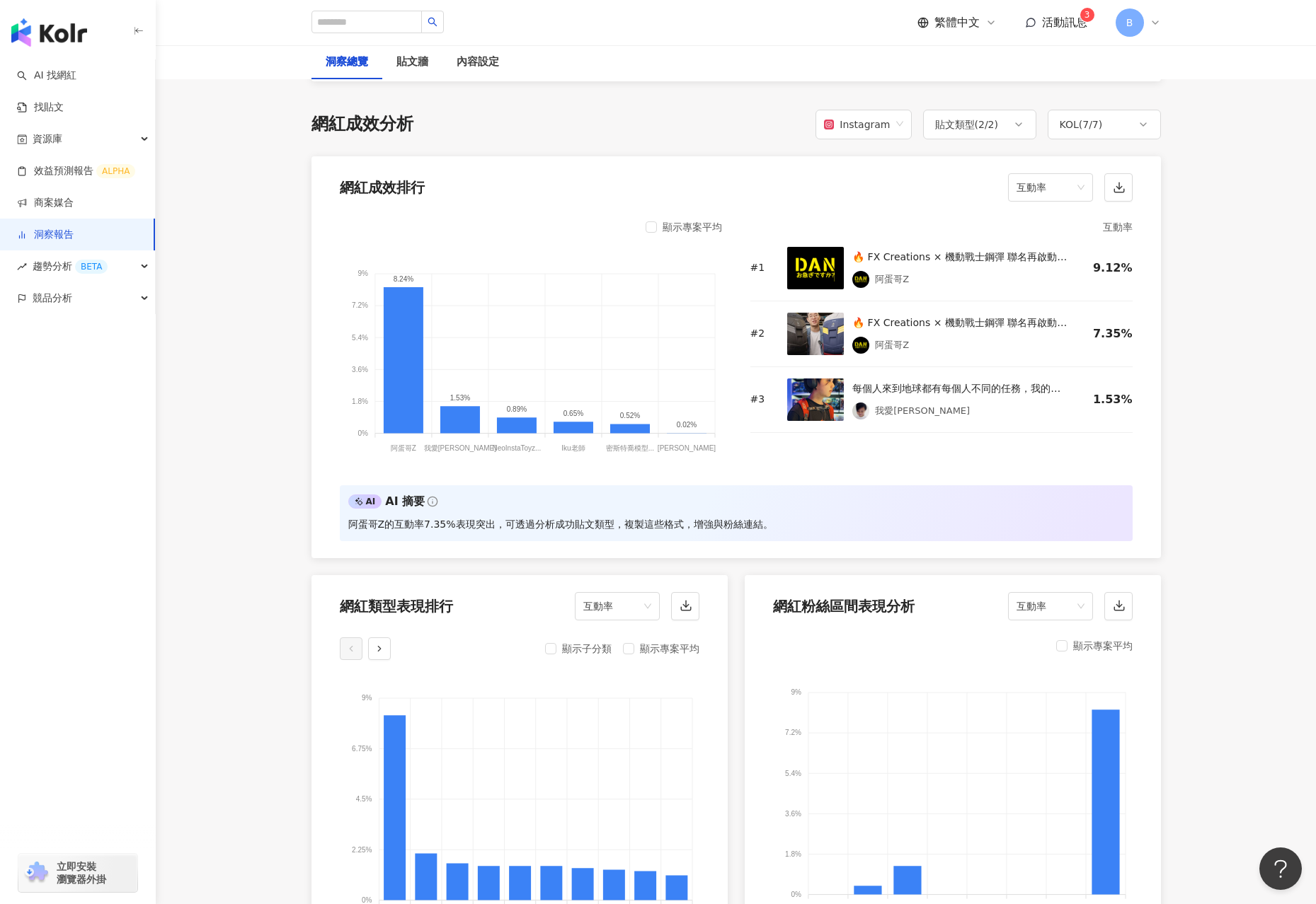
scroll to position [849, 0]
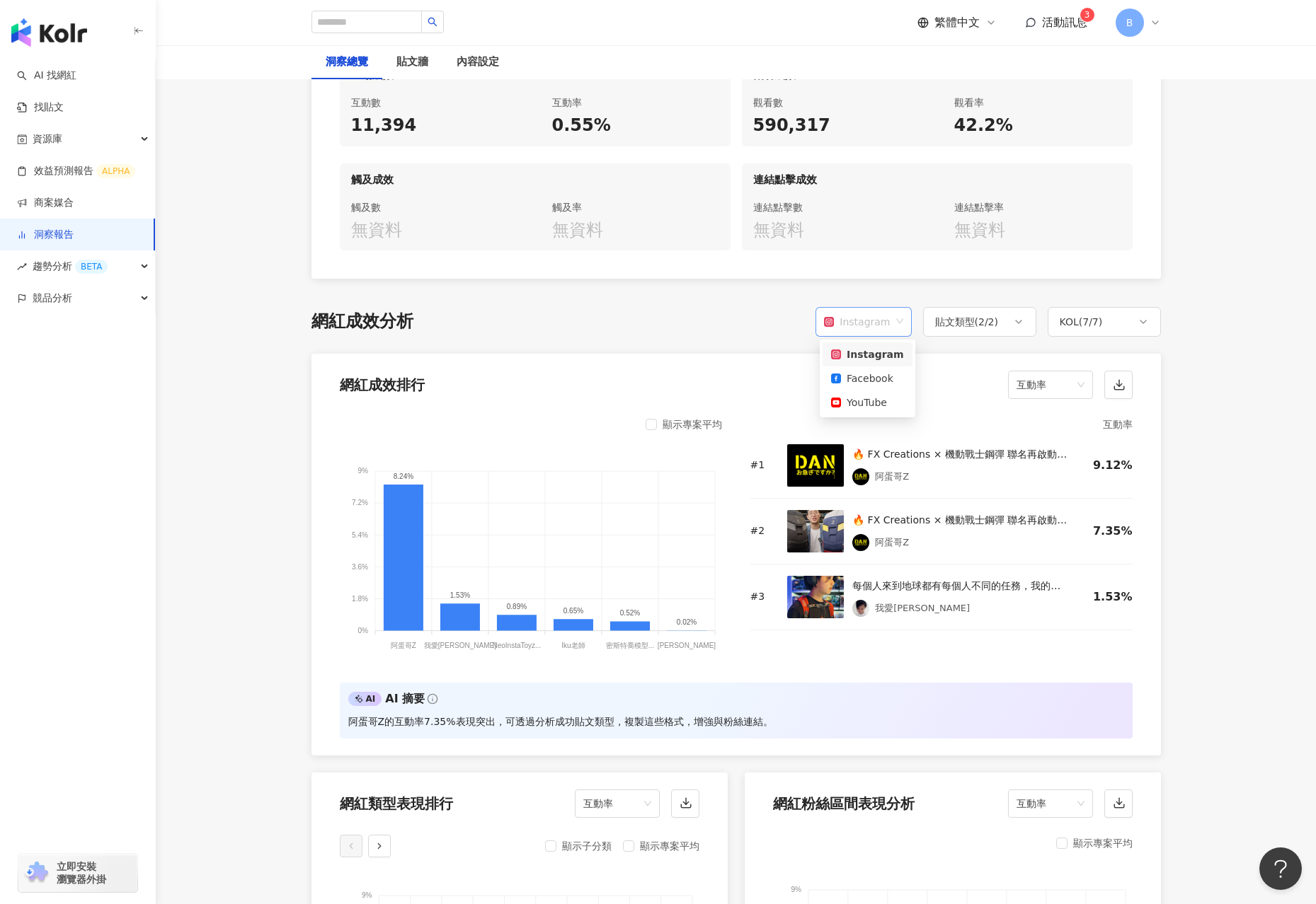
click at [893, 325] on span "Instagram" at bounding box center [863, 322] width 79 height 27
click at [903, 317] on div "Instagram" at bounding box center [863, 321] width 96 height 30
click at [898, 313] on span "Instagram" at bounding box center [863, 322] width 79 height 27
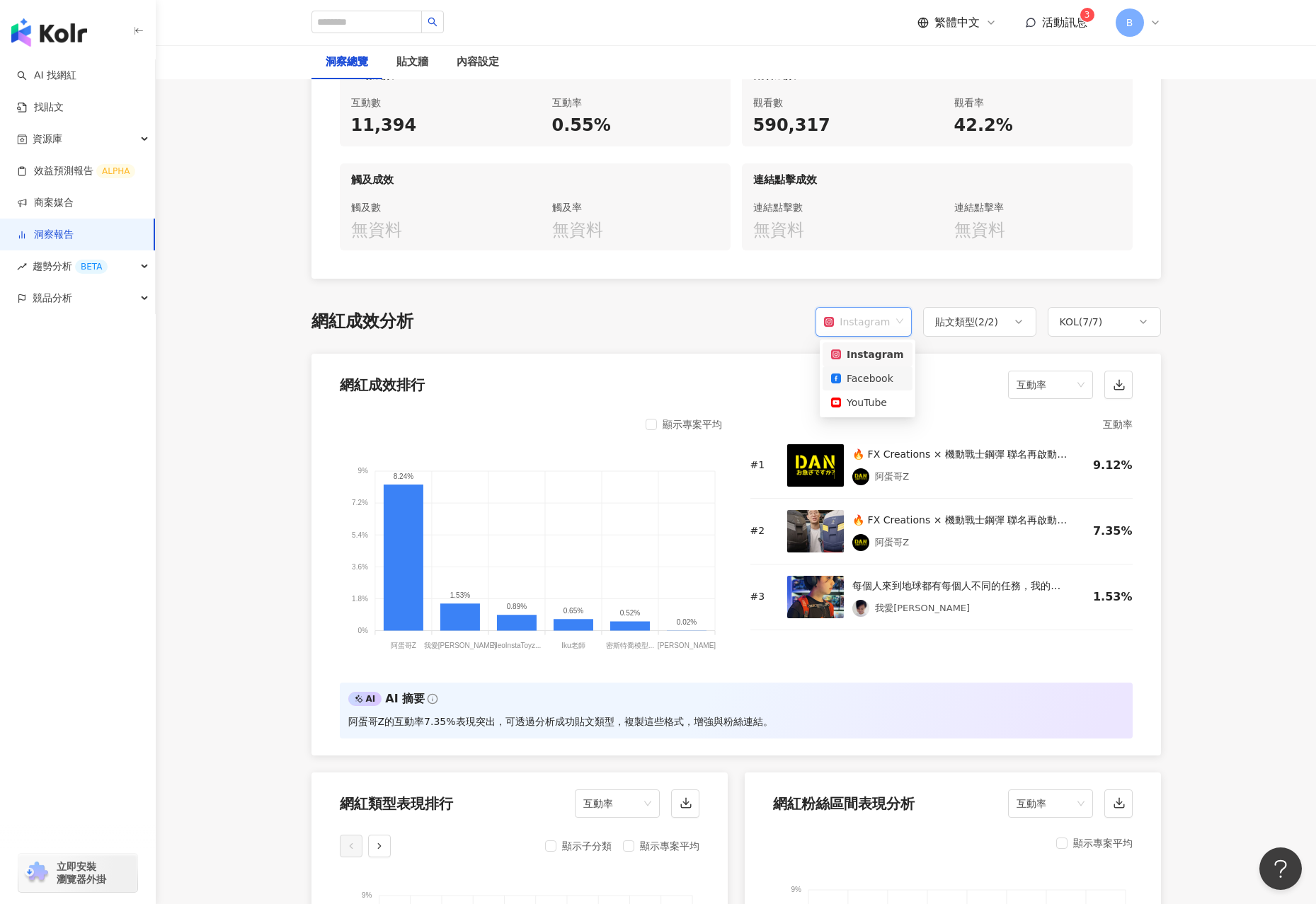
click at [873, 370] on div "Facebook" at bounding box center [867, 378] width 73 height 15
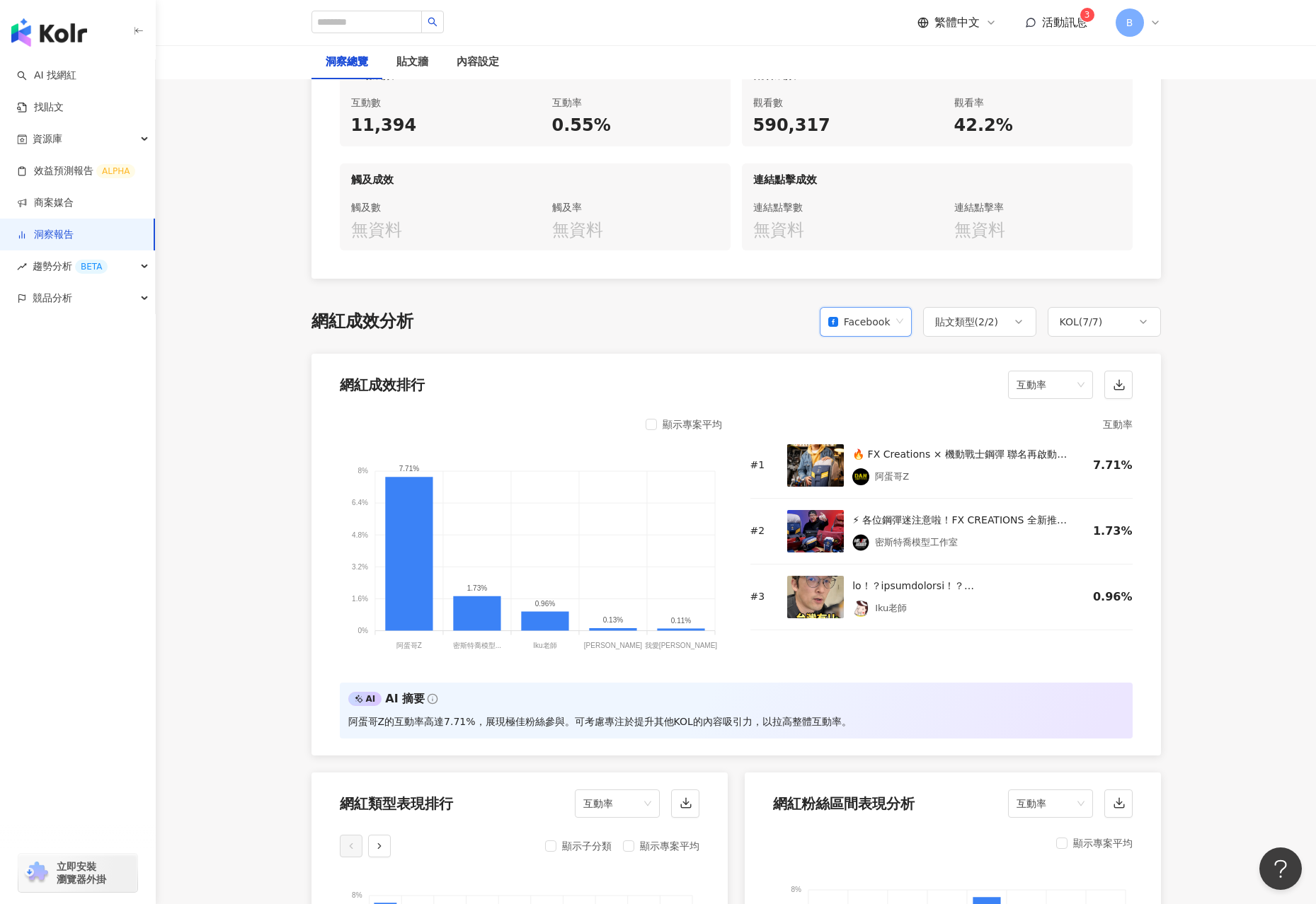
click at [887, 326] on div "Facebook" at bounding box center [858, 322] width 62 height 27
click at [880, 407] on div "YouTube" at bounding box center [867, 402] width 69 height 15
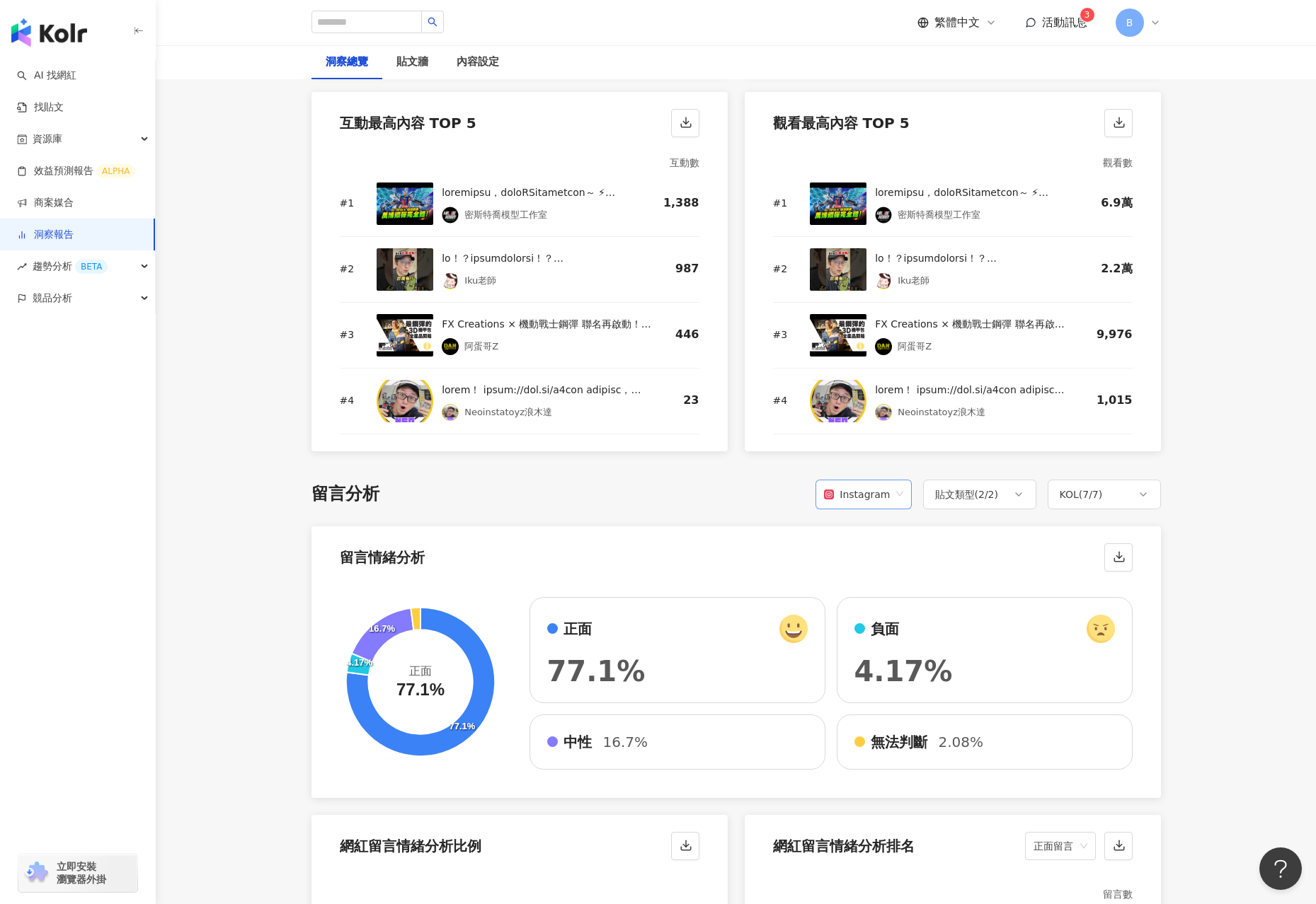
scroll to position [1910, 0]
click at [849, 491] on div "Instagram" at bounding box center [856, 494] width 65 height 27
click at [863, 546] on div "Facebook" at bounding box center [865, 550] width 69 height 15
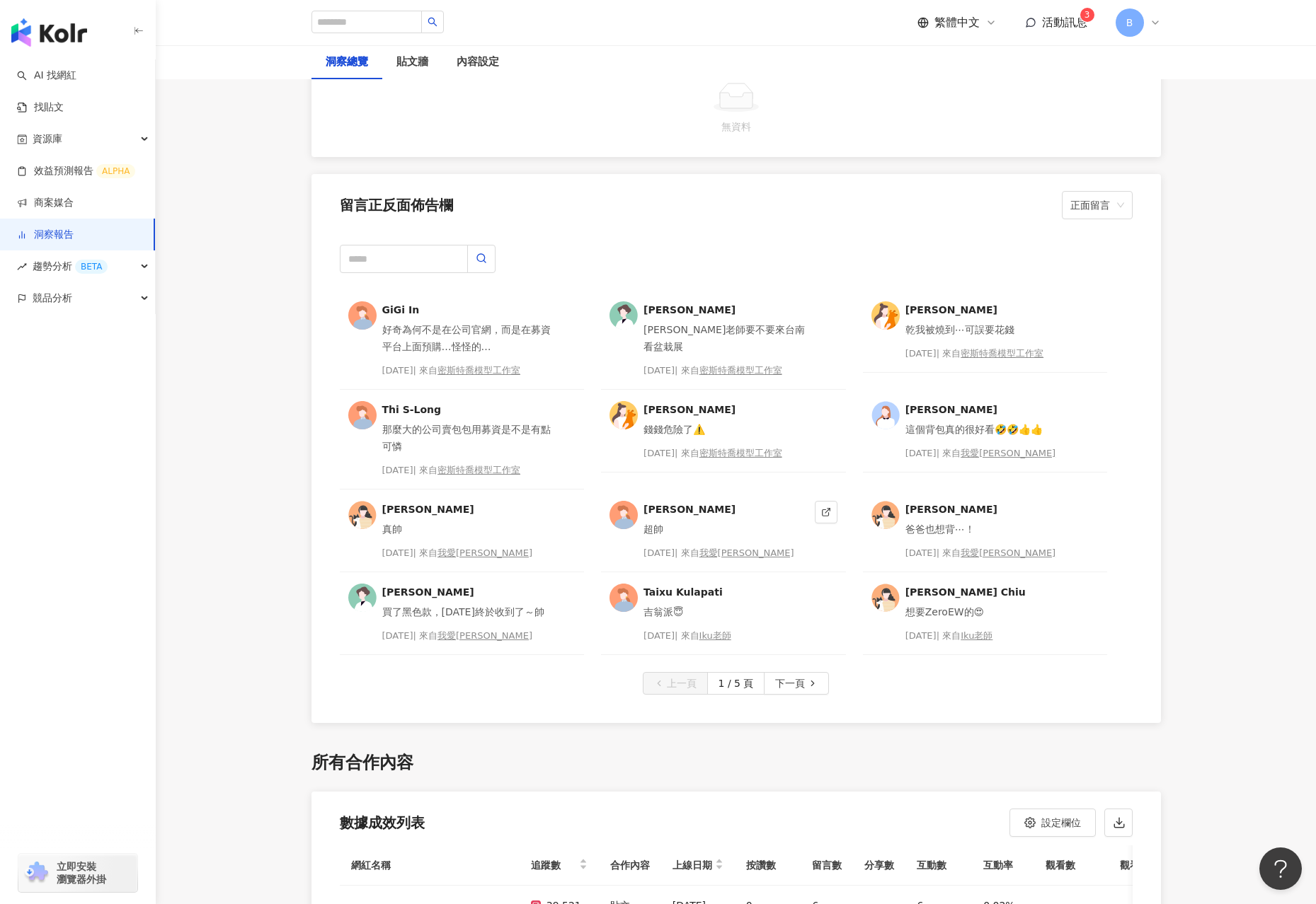
scroll to position [3042, 0]
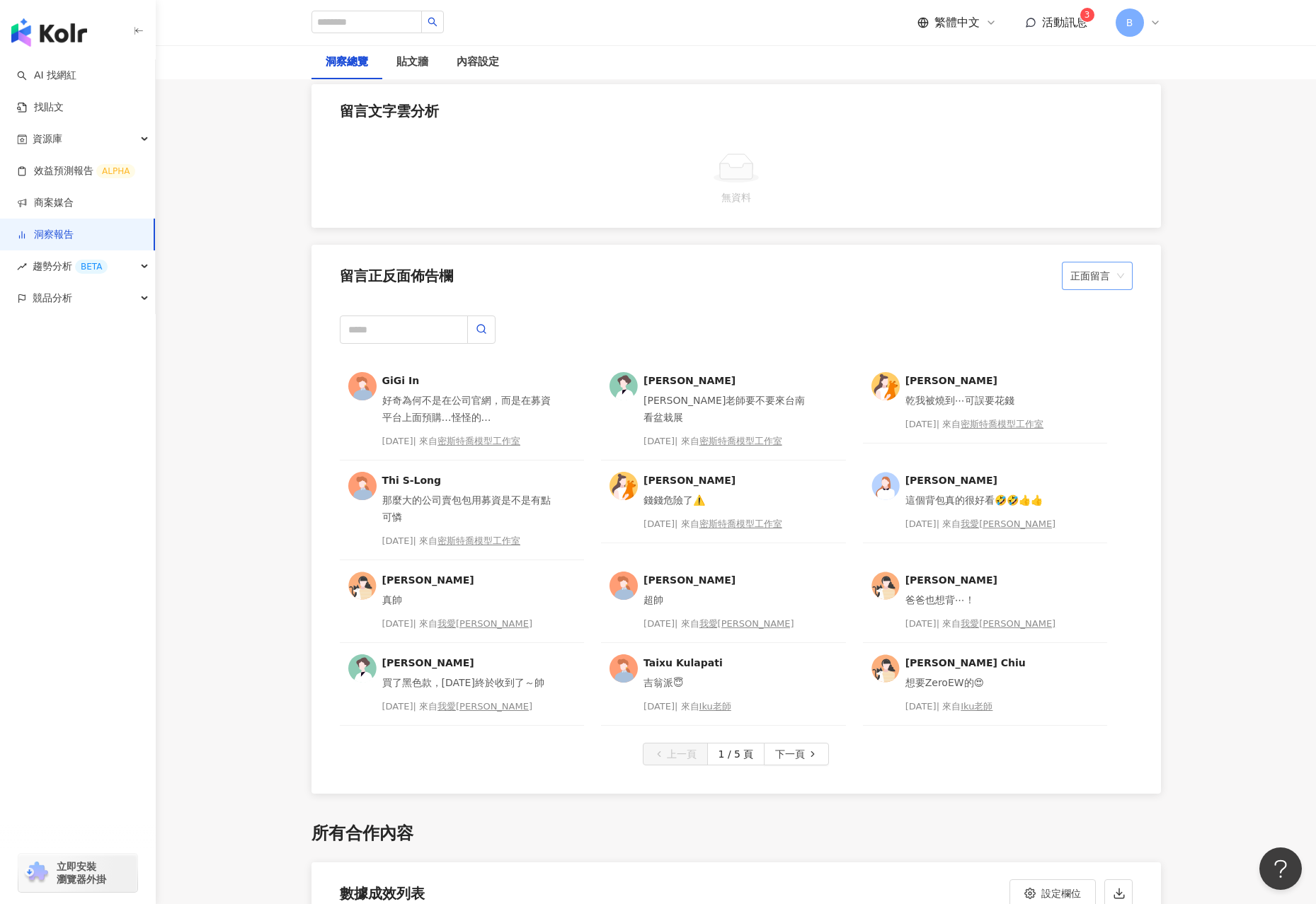
click at [1097, 274] on span "正面留言" at bounding box center [1097, 276] width 54 height 27
click at [1092, 334] on div "負面留言" at bounding box center [1097, 331] width 48 height 15
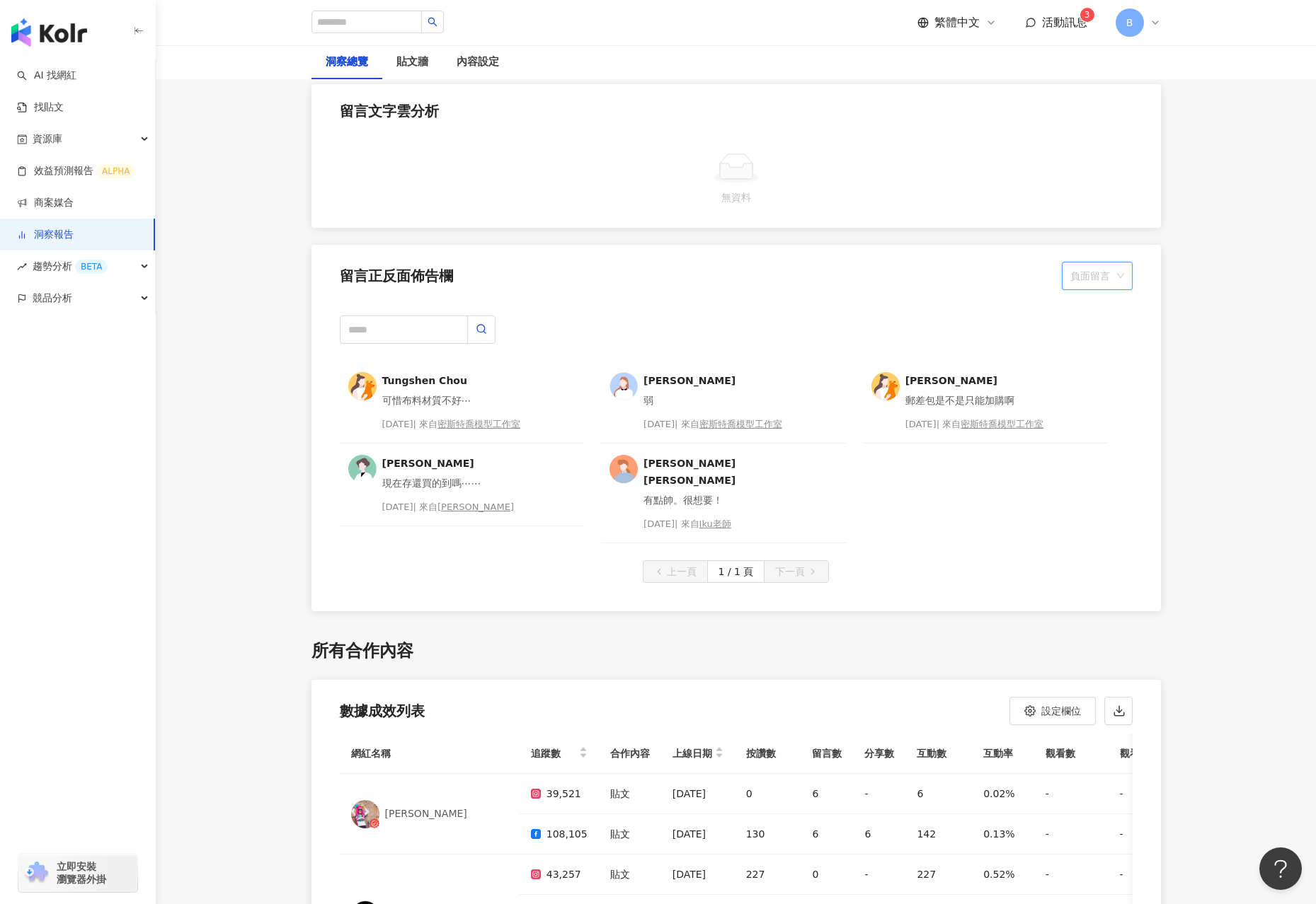
click at [1115, 271] on span "負面留言" at bounding box center [1097, 276] width 54 height 27
click at [1098, 352] on div "中性留言" at bounding box center [1097, 355] width 48 height 15
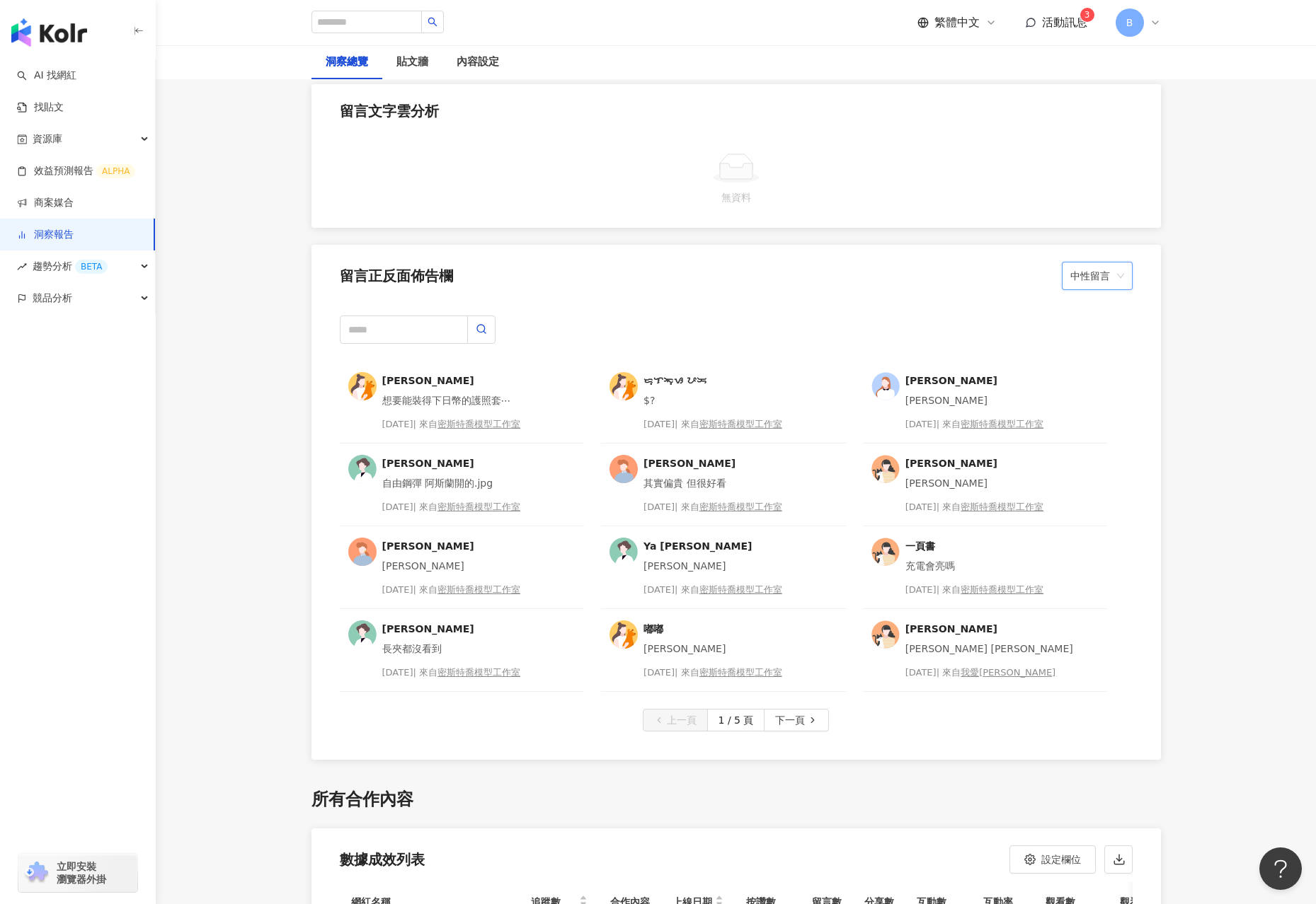
click at [1095, 282] on span "中性留言" at bounding box center [1097, 276] width 54 height 27
click at [1094, 382] on div "無法判斷" at bounding box center [1097, 379] width 48 height 15
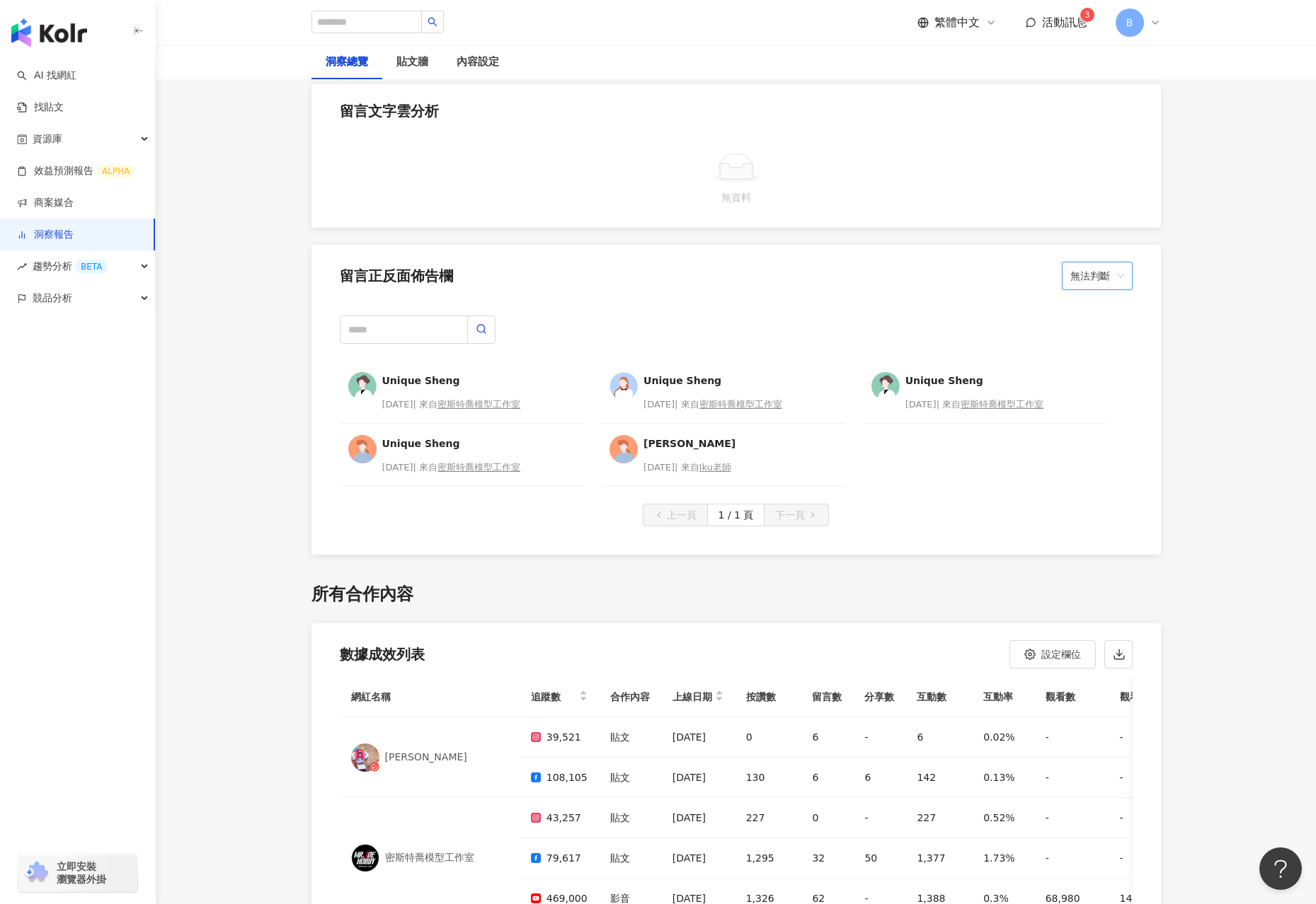
click at [1093, 270] on span "無法判斷" at bounding box center [1097, 276] width 54 height 27
click at [1094, 302] on div "正面留言" at bounding box center [1097, 307] width 48 height 15
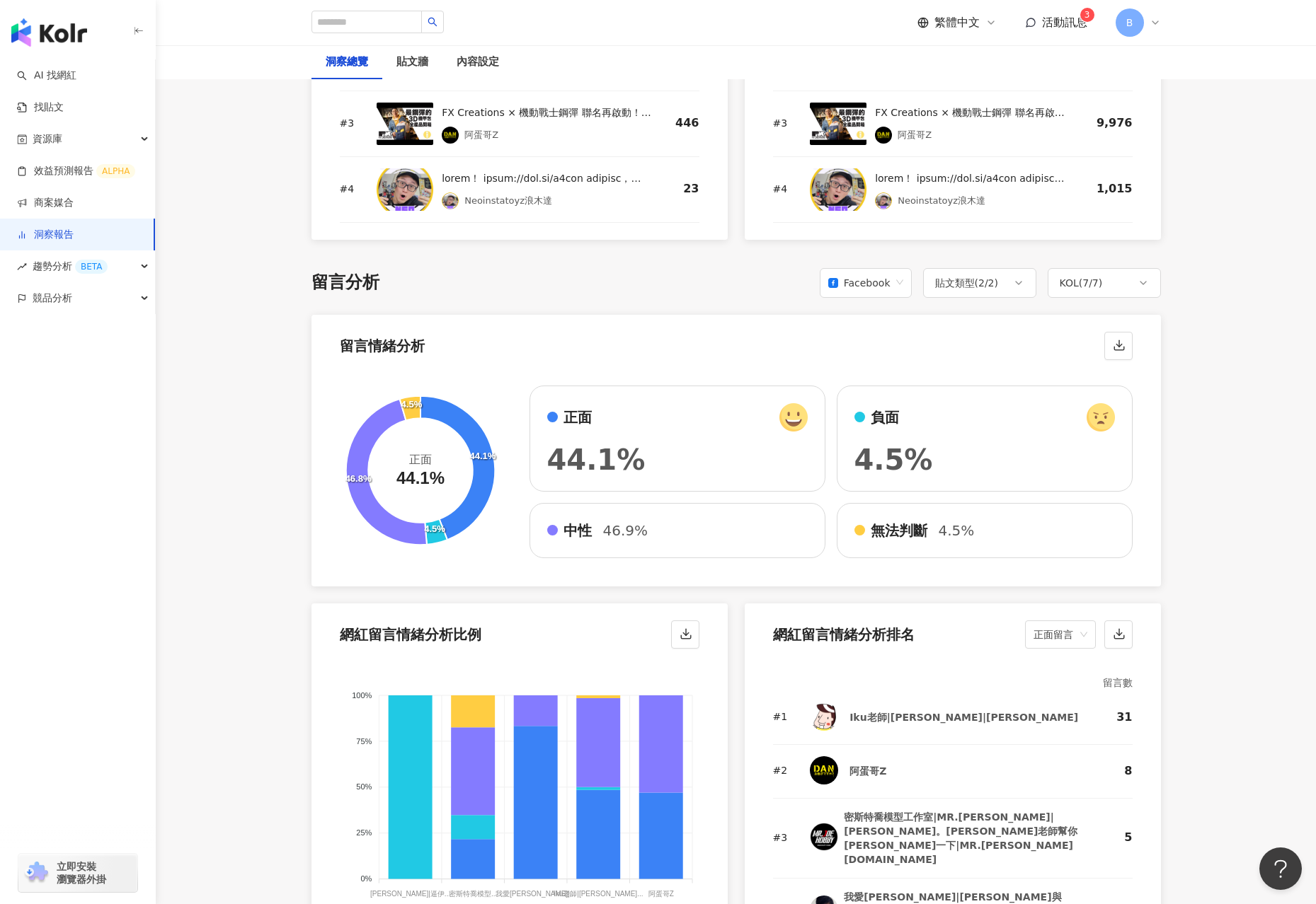
scroll to position [2052, 0]
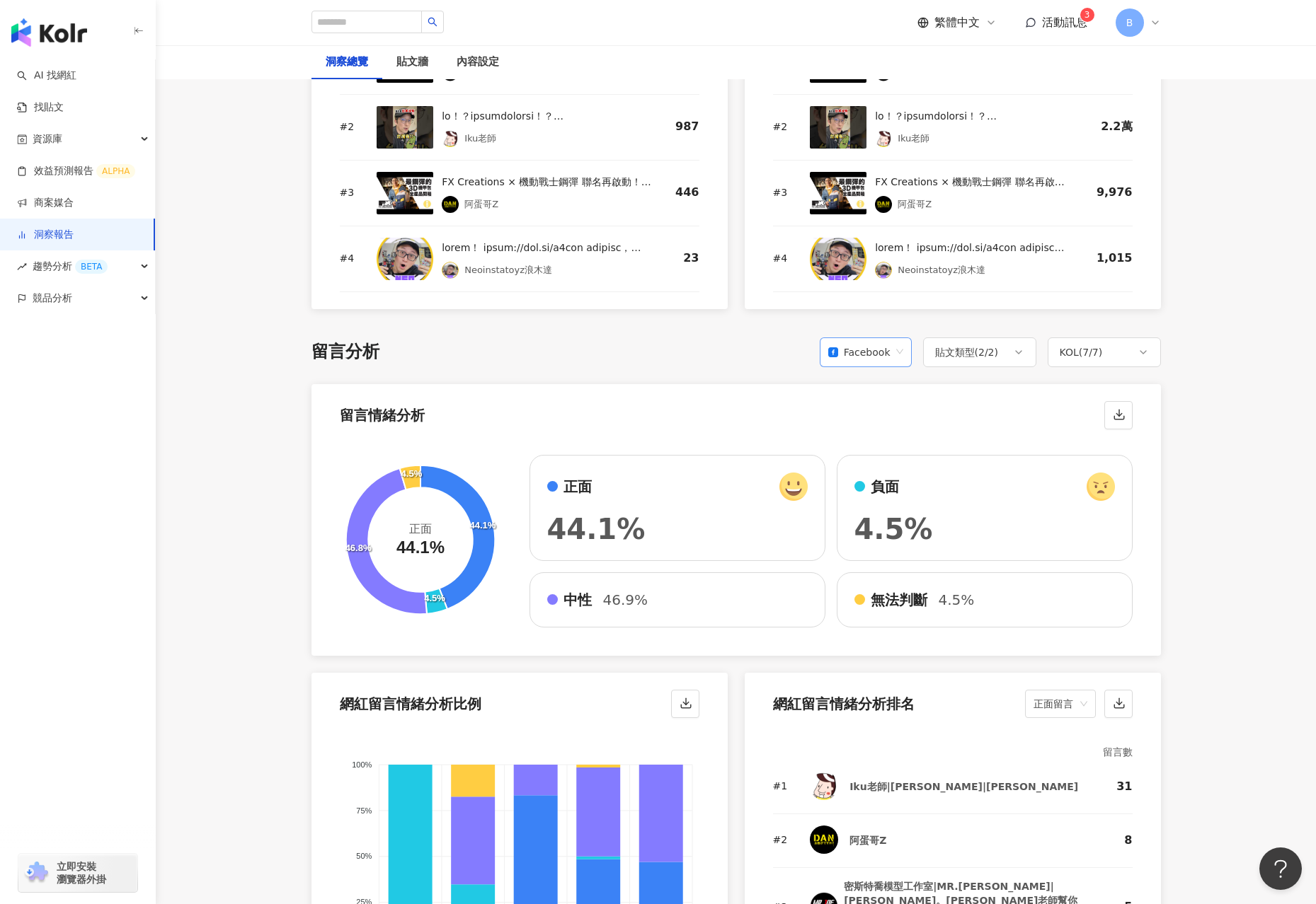
click at [880, 351] on div "Facebook" at bounding box center [858, 352] width 62 height 27
click at [865, 431] on div "YouTube" at bounding box center [867, 432] width 67 height 15
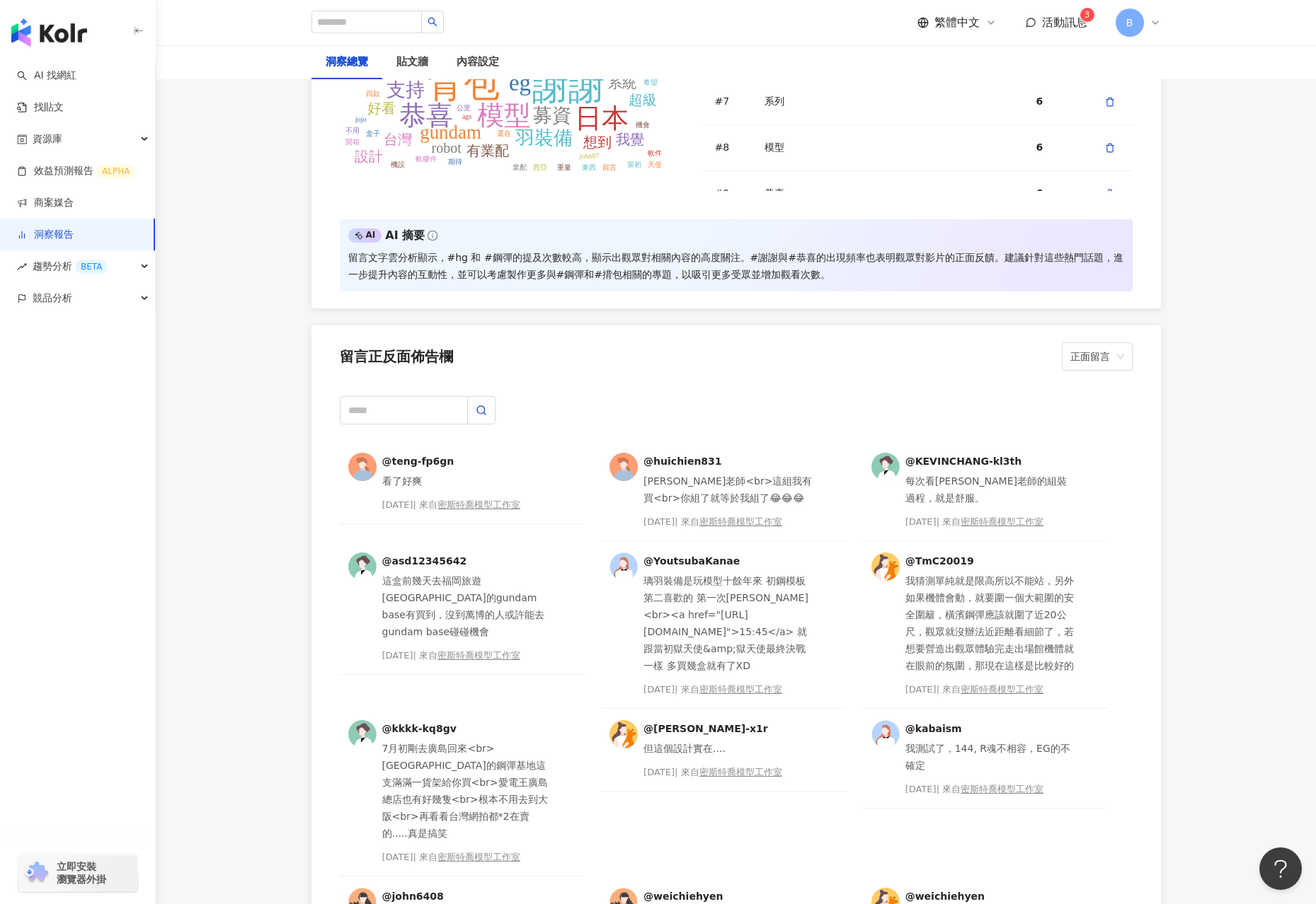
scroll to position [3255, 0]
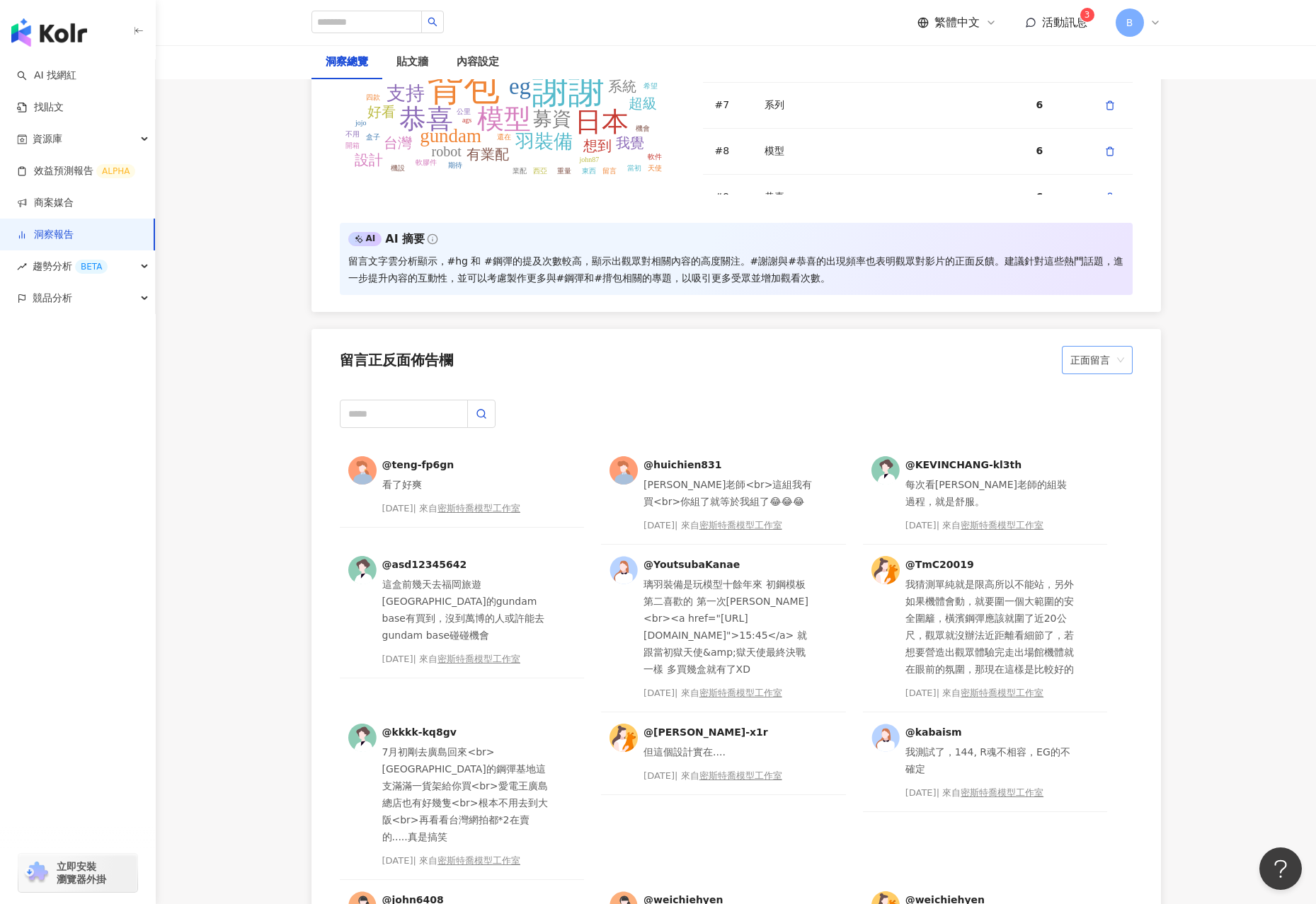
click at [1086, 367] on span "正面留言" at bounding box center [1097, 361] width 54 height 27
click at [1086, 422] on div "負面留言" at bounding box center [1097, 415] width 48 height 15
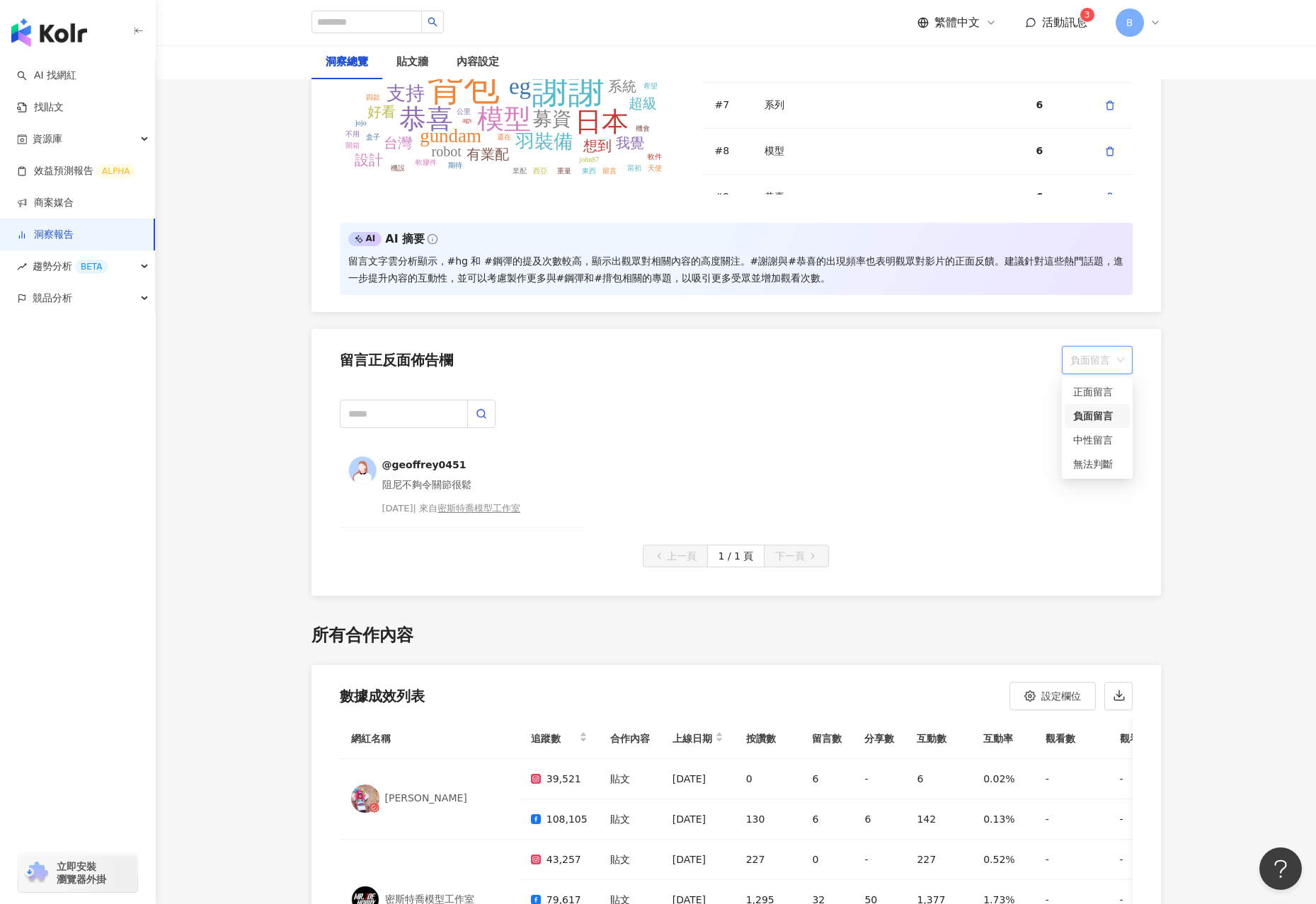
click at [1076, 359] on span "負面留言" at bounding box center [1097, 361] width 54 height 27
click at [1091, 445] on div "中性留言" at bounding box center [1097, 439] width 48 height 15
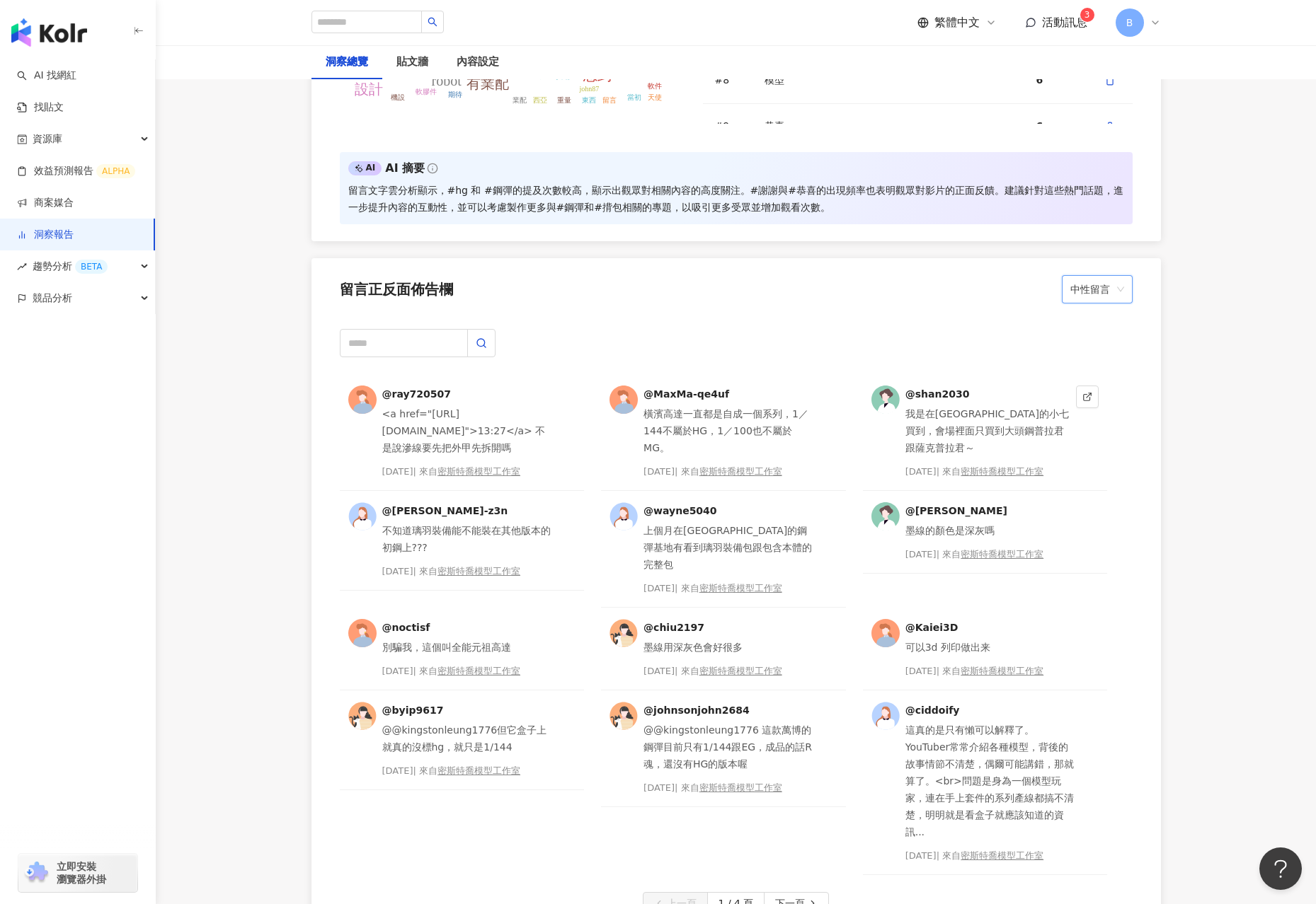
scroll to position [3184, 0]
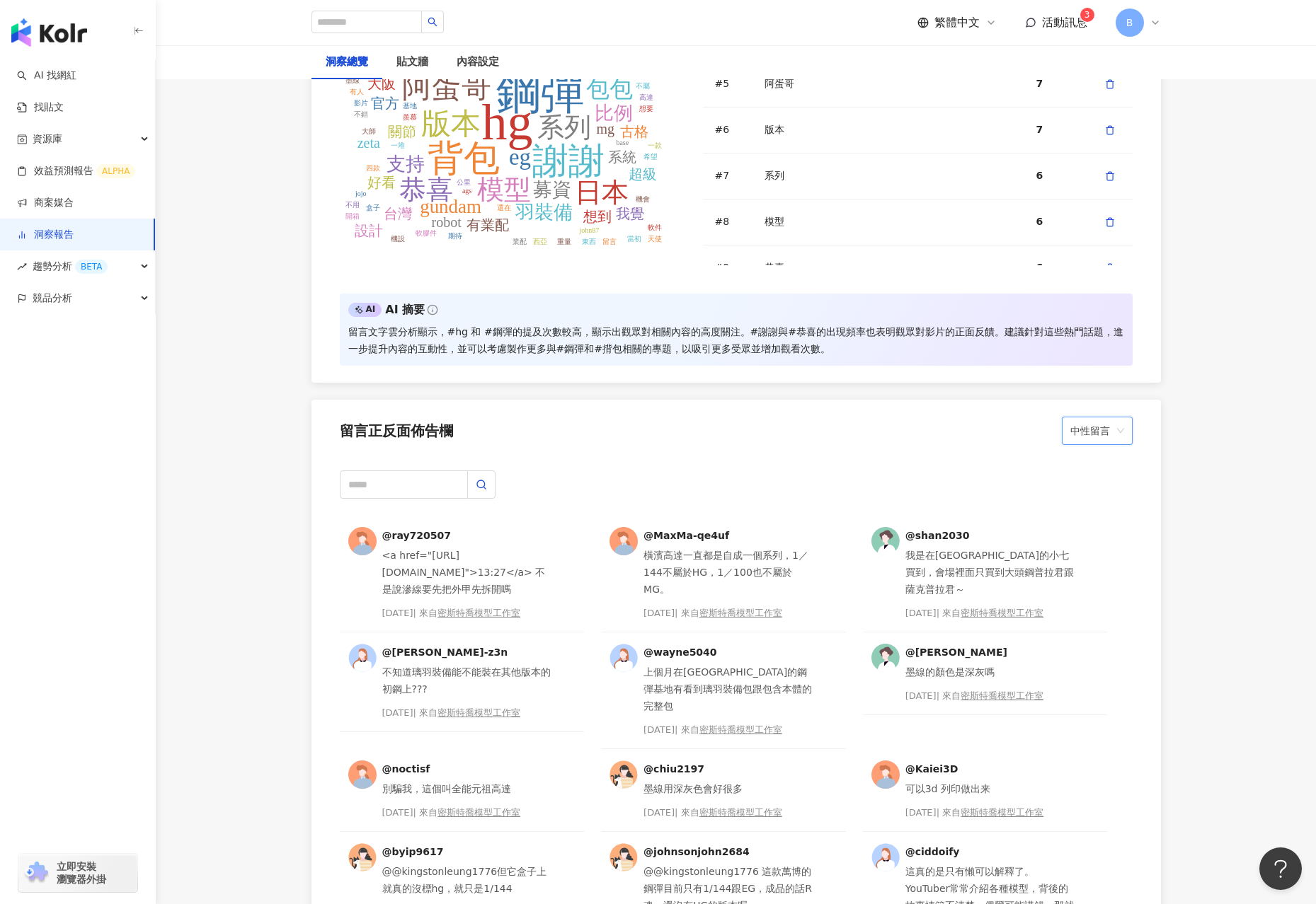
click at [1090, 433] on span "中性留言" at bounding box center [1097, 430] width 54 height 27
click at [1100, 535] on div "無法判斷" at bounding box center [1097, 535] width 48 height 15
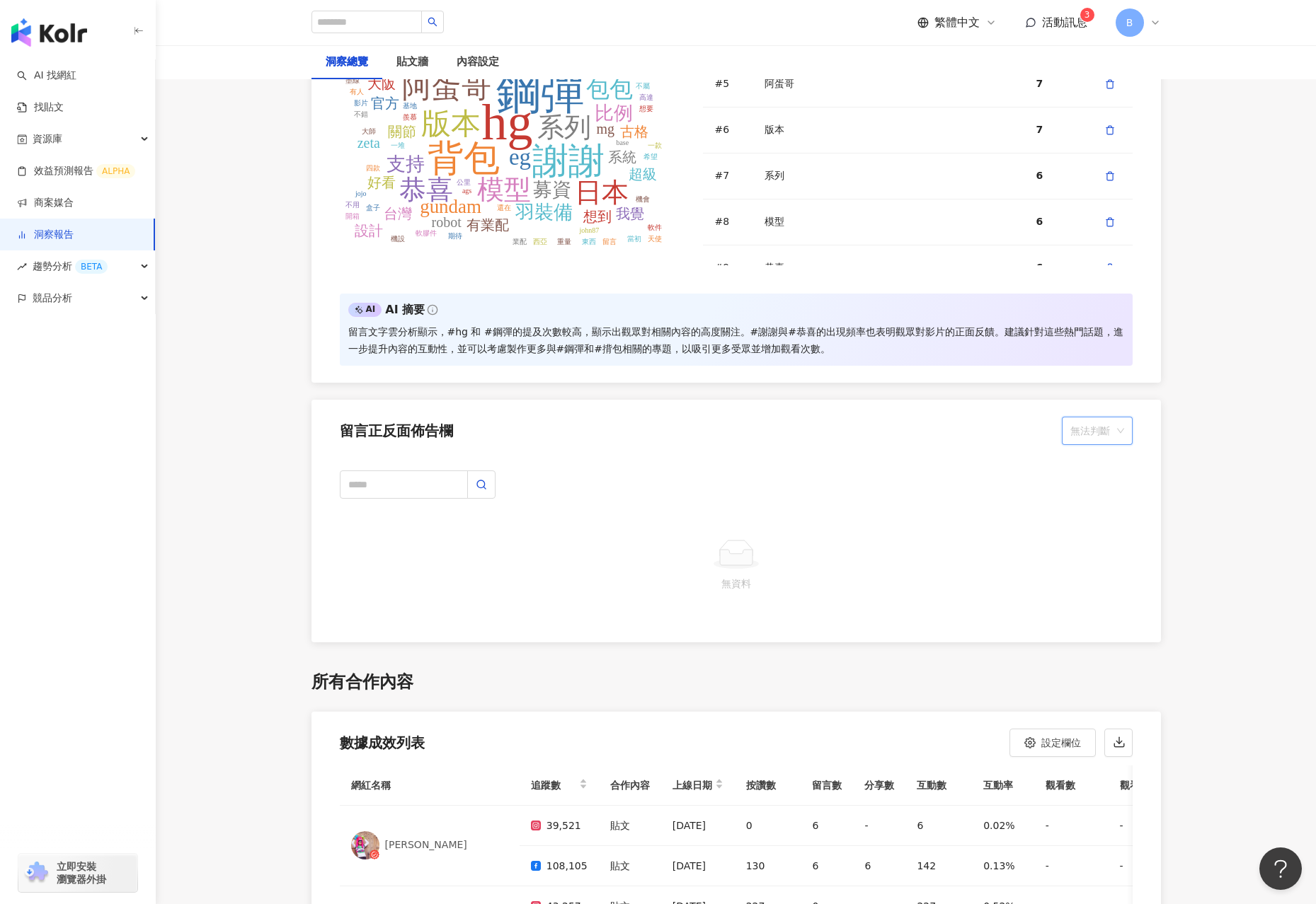
click at [1101, 417] on span "無法判斷" at bounding box center [1097, 430] width 54 height 27
click at [1098, 460] on div "正面留言" at bounding box center [1097, 462] width 48 height 15
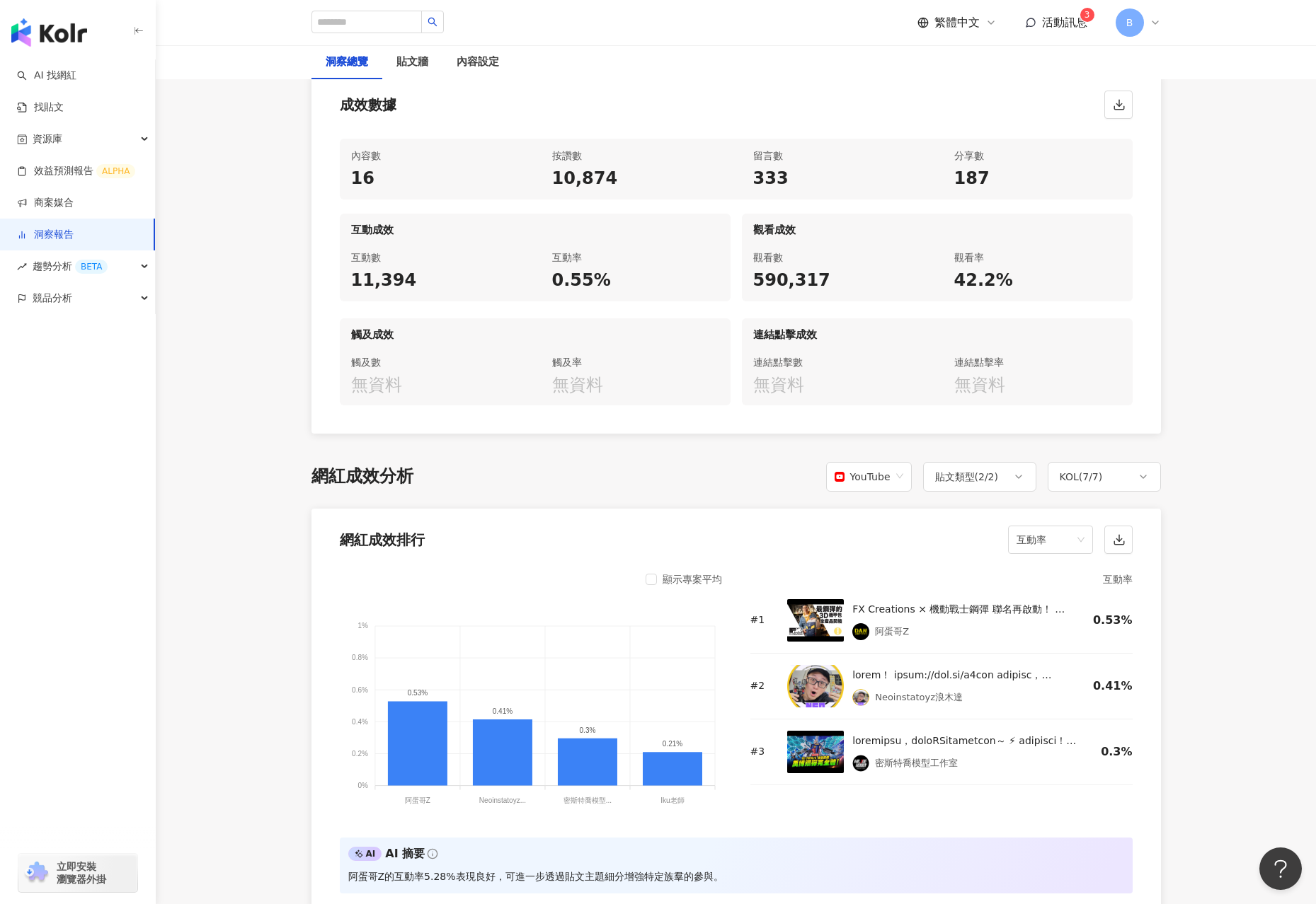
scroll to position [566, 0]
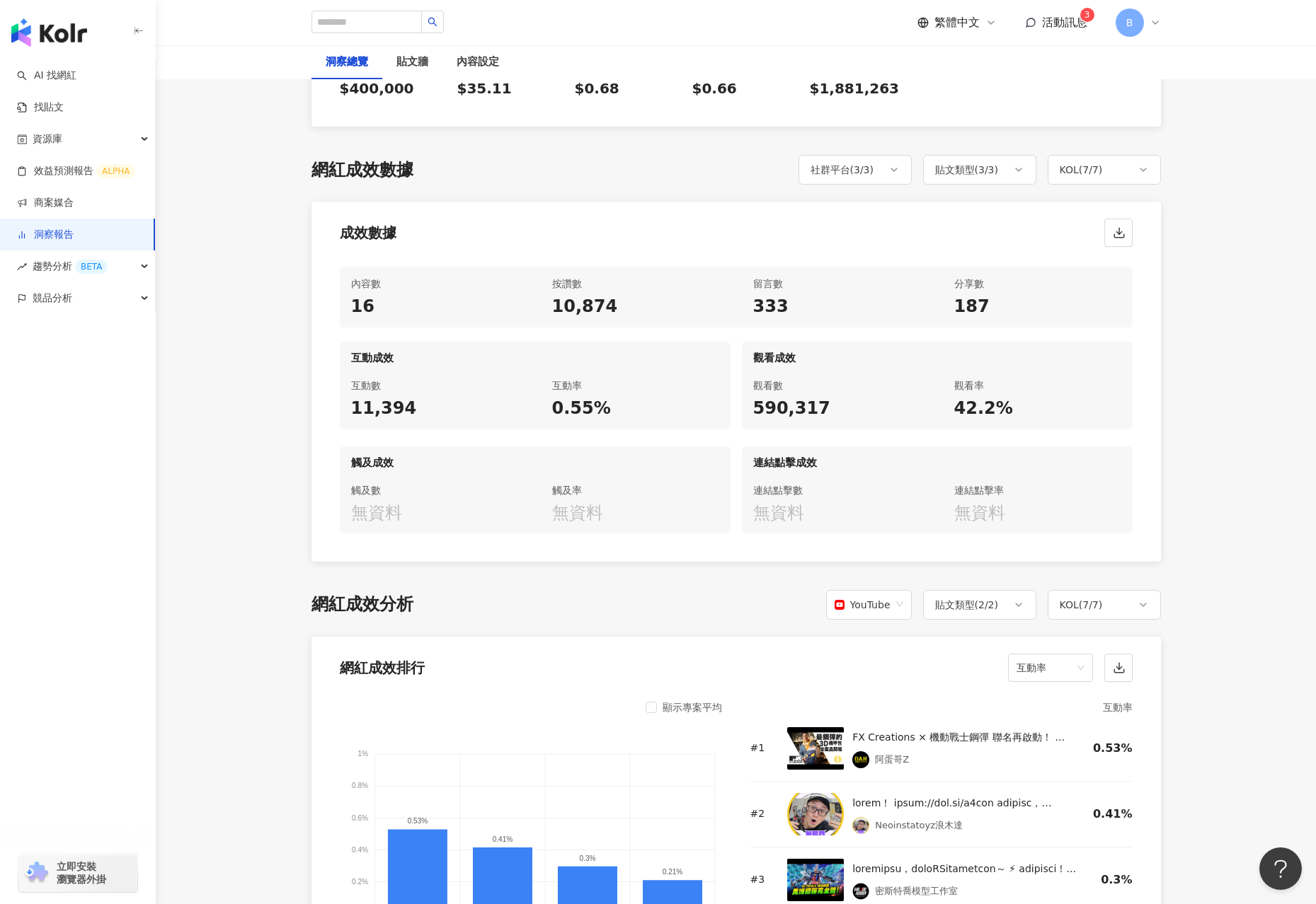
click at [1062, 20] on span "活動訊息" at bounding box center [1064, 22] width 45 height 13
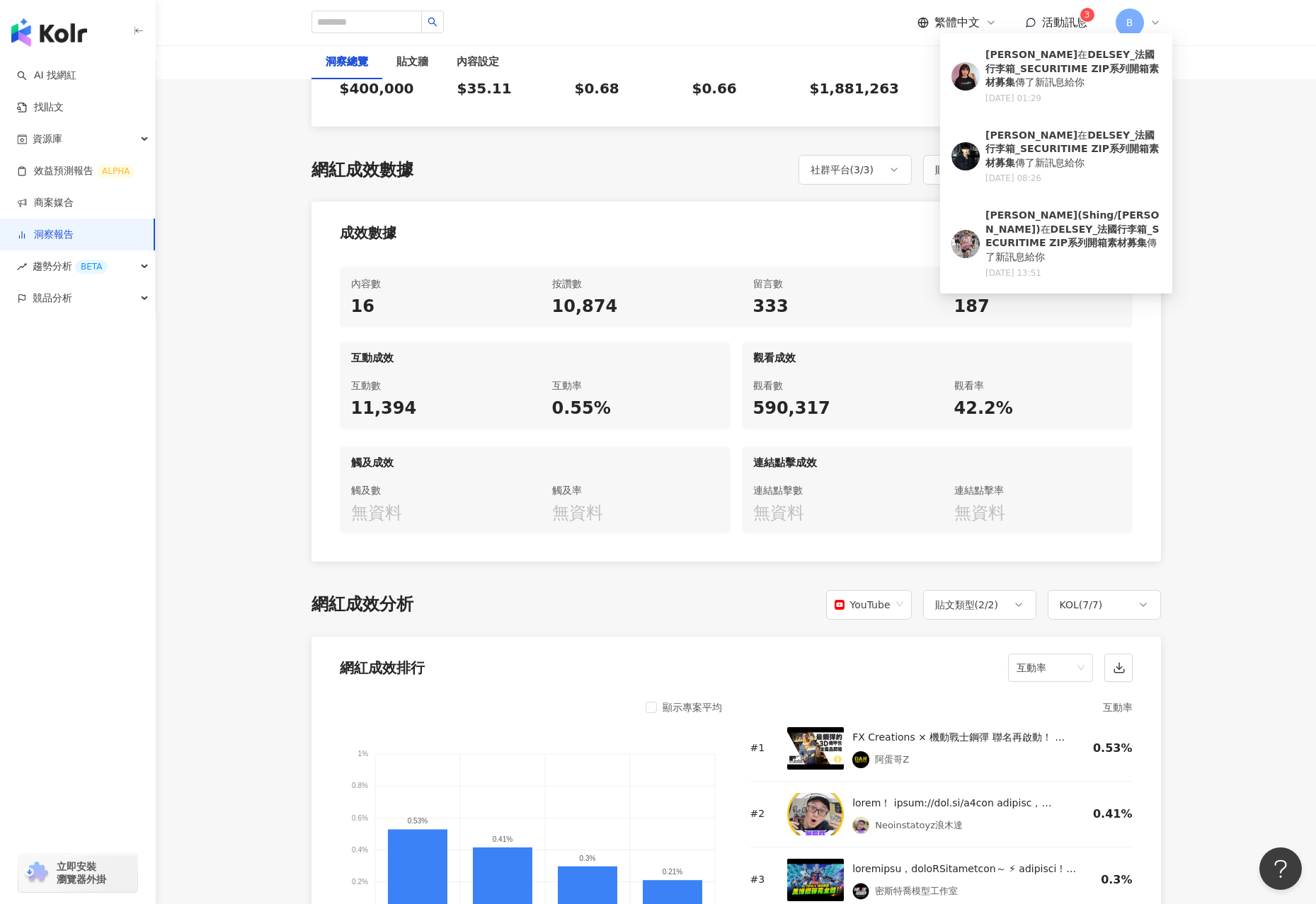
click at [1062, 20] on span "活動訊息" at bounding box center [1064, 22] width 45 height 13
